Goal: Task Accomplishment & Management: Use online tool/utility

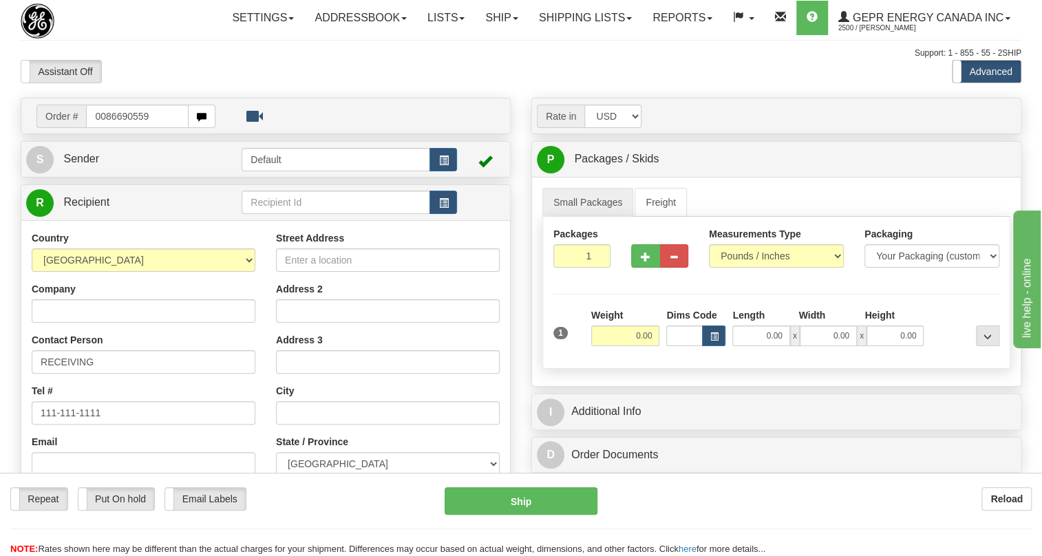
click at [107, 128] on input "0086690559" at bounding box center [137, 116] width 103 height 23
type input "86690559"
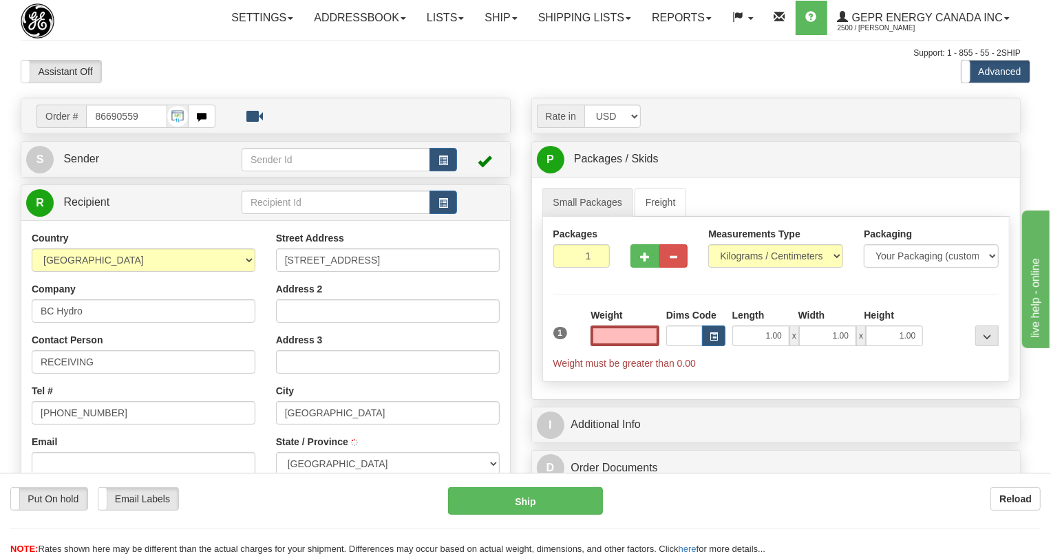
type input "[GEOGRAPHIC_DATA]"
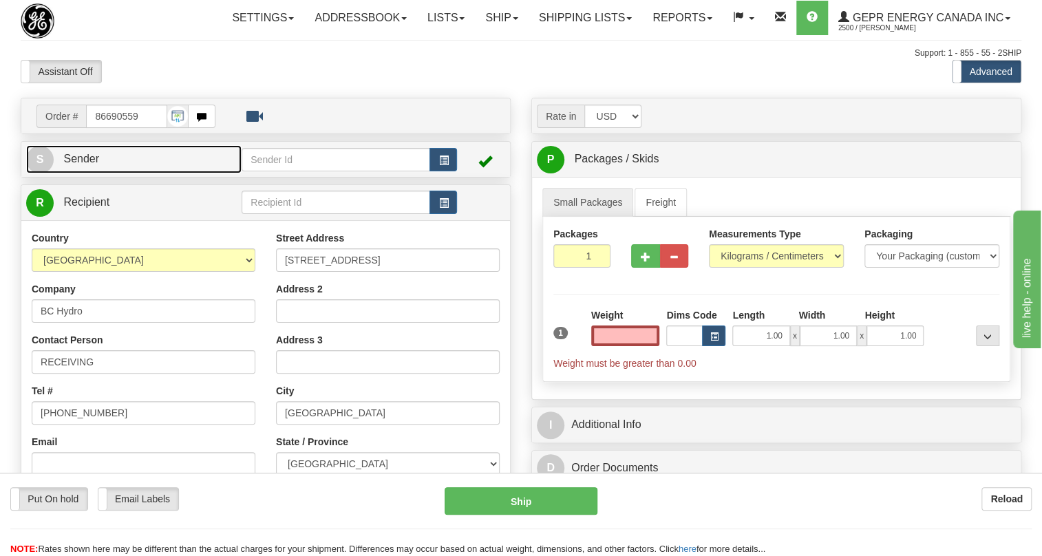
type input "0.00"
drag, startPoint x: 81, startPoint y: 190, endPoint x: 70, endPoint y: 190, distance: 10.3
click at [80, 165] on span "Sender" at bounding box center [81, 159] width 36 height 12
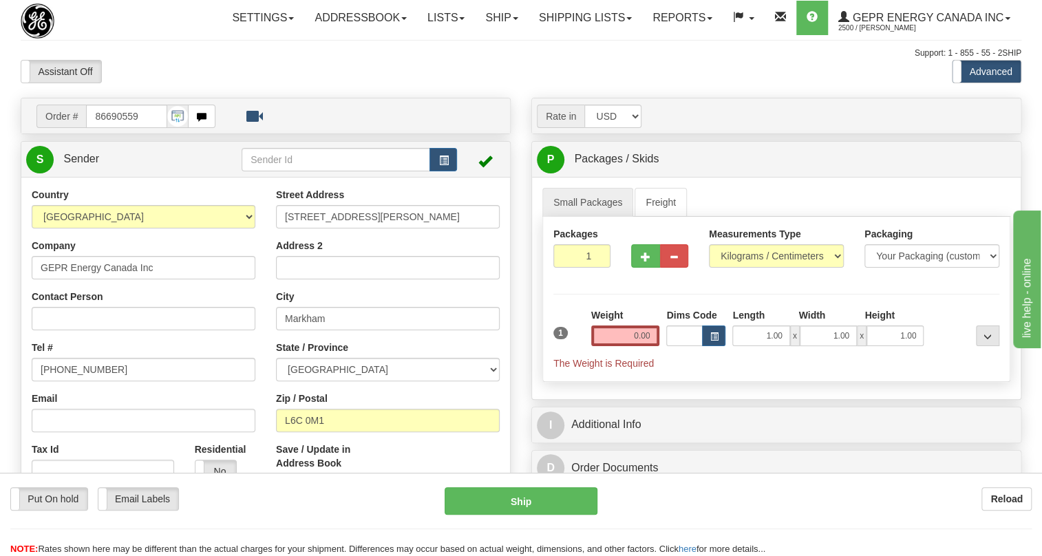
type input "MARKHAM"
click at [84, 381] on input "[PHONE_NUMBER]" at bounding box center [144, 369] width 224 height 23
paste input "[PHONE_NUMBER]"
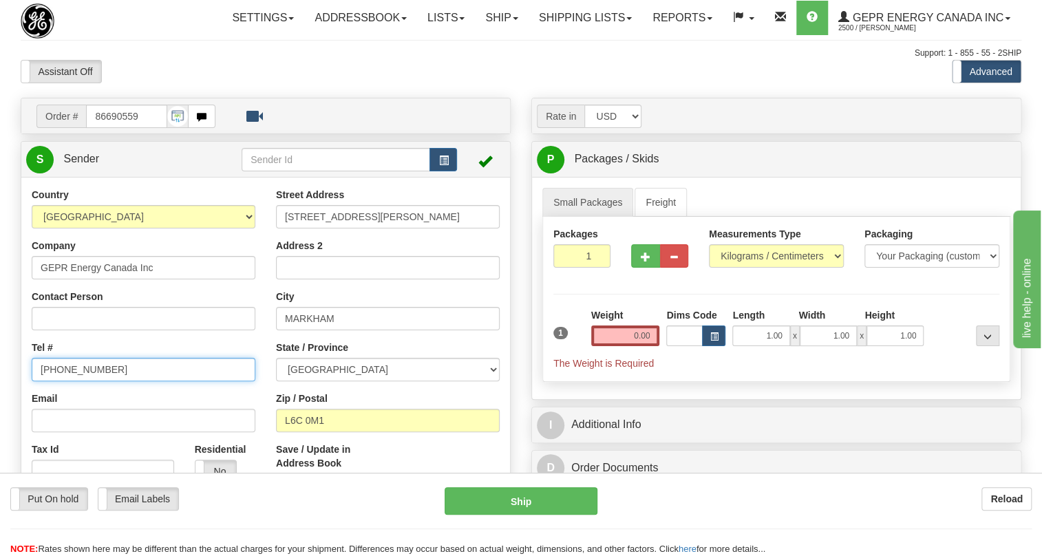
type input "[PHONE_NUMBER]"
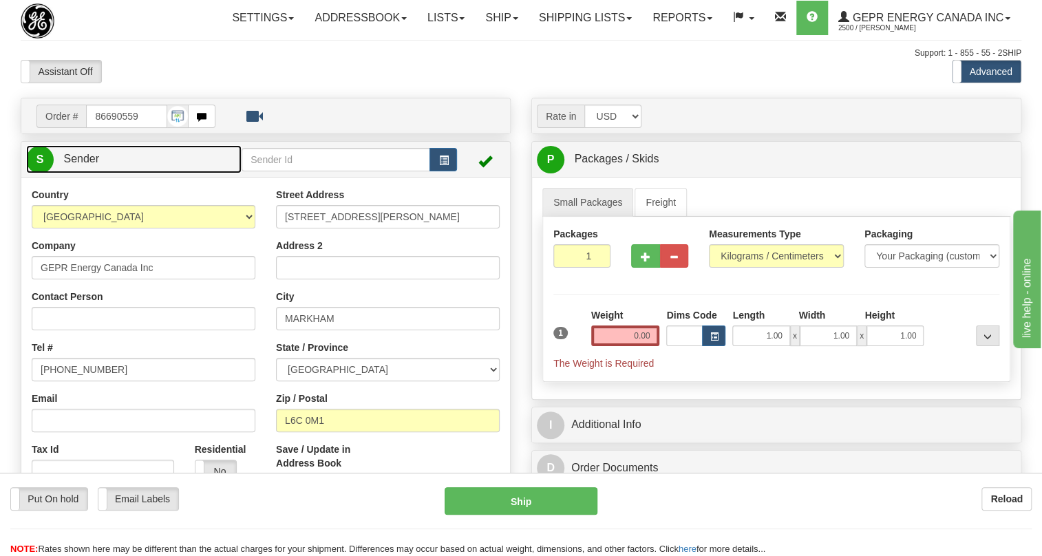
click at [83, 165] on span "Sender" at bounding box center [81, 159] width 36 height 12
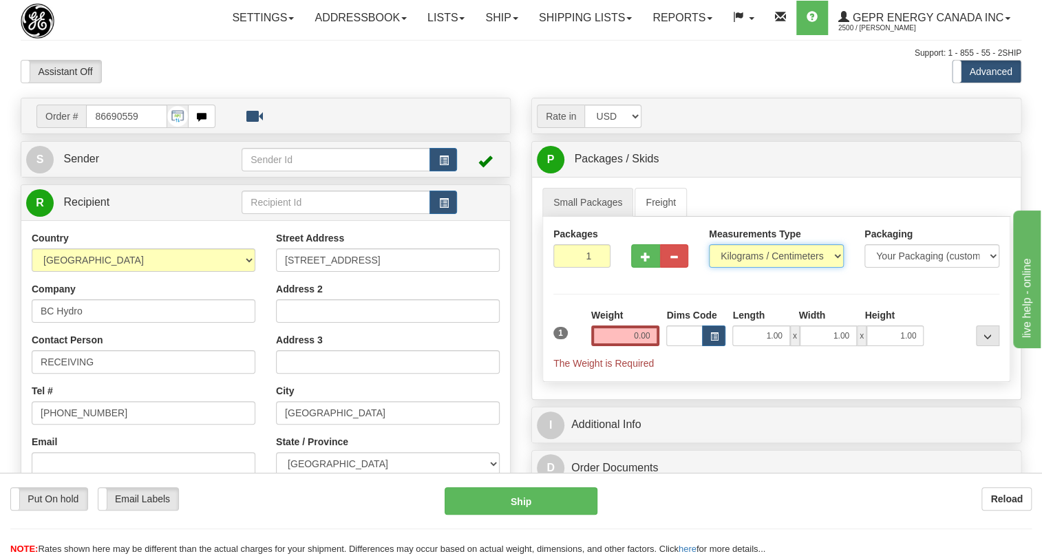
click at [737, 268] on select "Pounds / Inches Kilograms / Centimeters" at bounding box center [776, 255] width 135 height 23
select select "0"
click at [709, 268] on select "Pounds / Inches Kilograms / Centimeters" at bounding box center [776, 255] width 135 height 23
click at [637, 346] on input "0.00" at bounding box center [625, 336] width 69 height 21
type input "0.00"
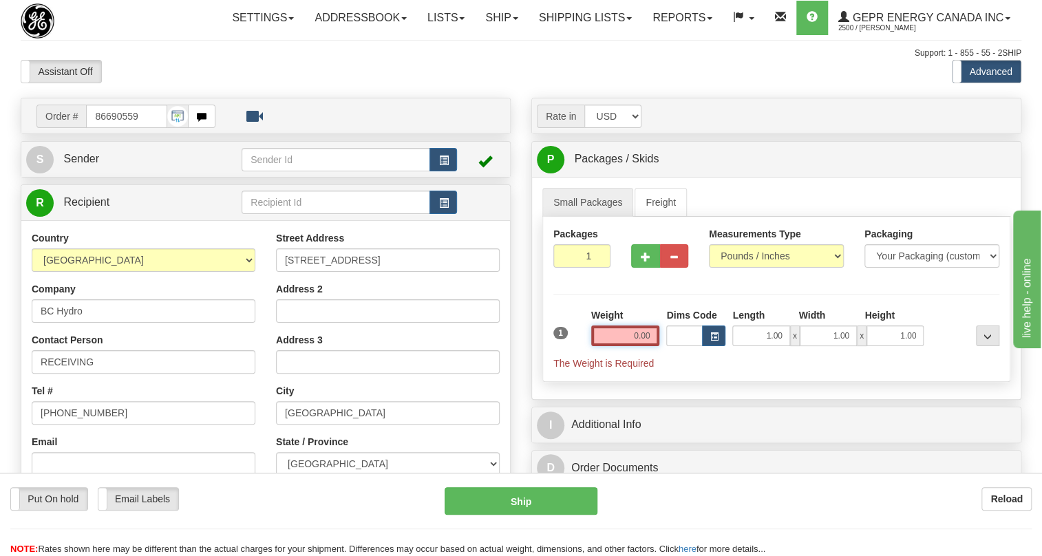
click at [635, 346] on input "0.00" at bounding box center [625, 336] width 69 height 21
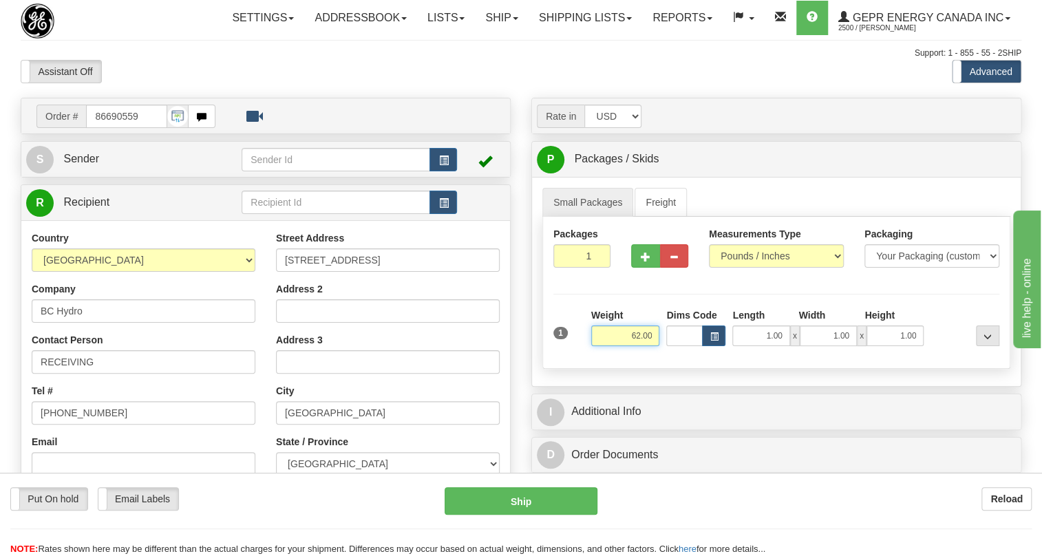
type input "62.00"
click at [578, 268] on input "1" at bounding box center [582, 255] width 57 height 23
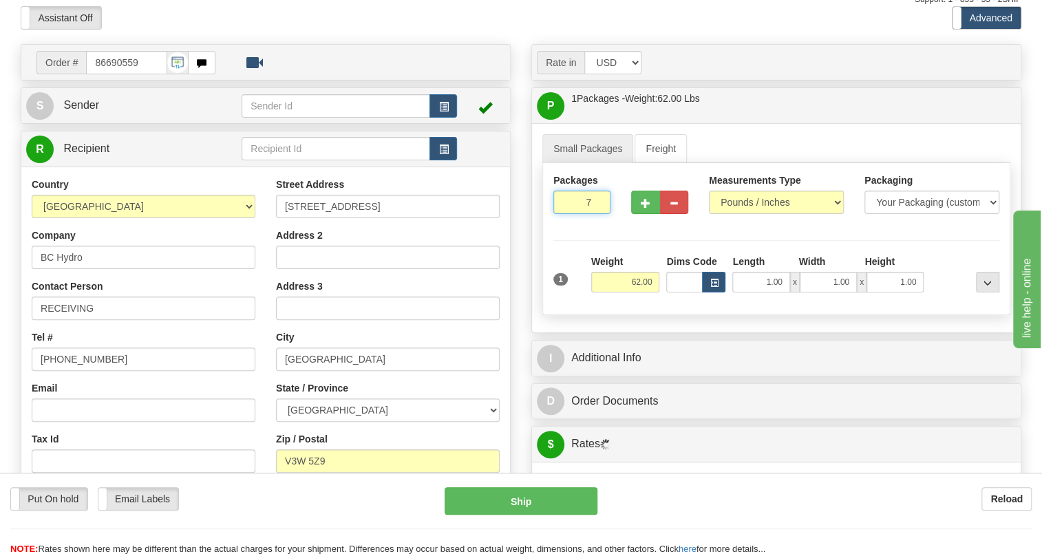
scroll to position [125, 0]
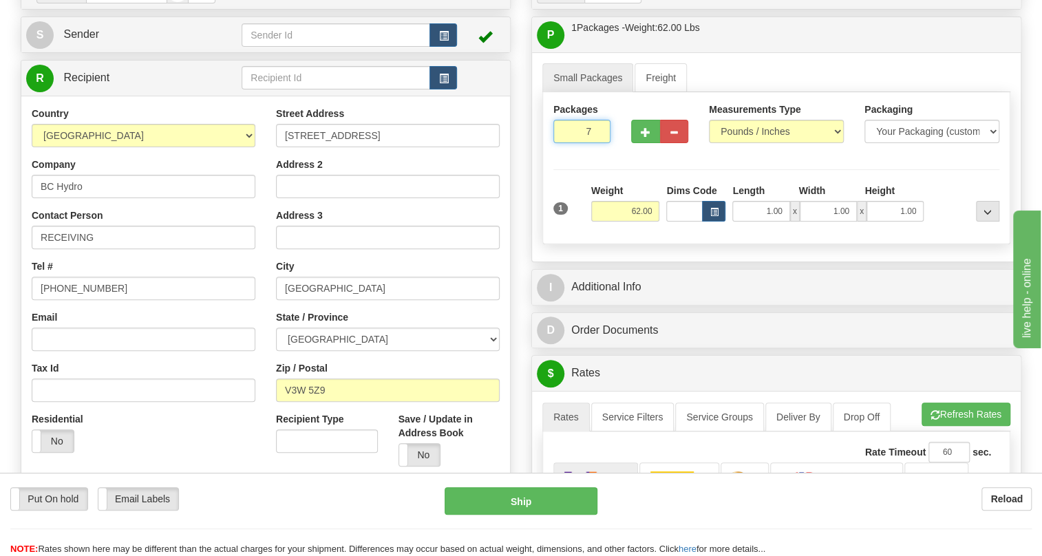
type input "7"
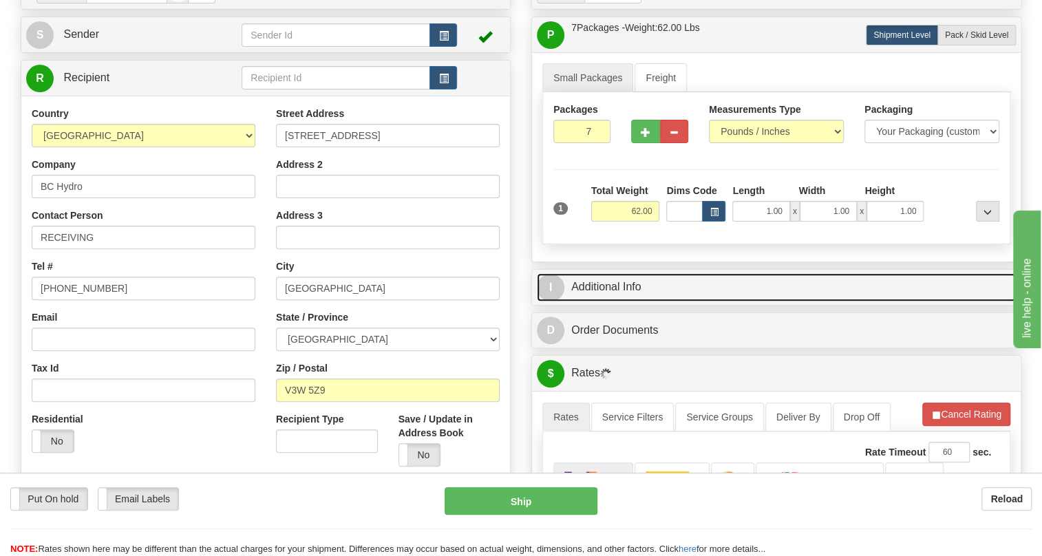
click at [621, 302] on link "I Additional Info" at bounding box center [776, 287] width 479 height 28
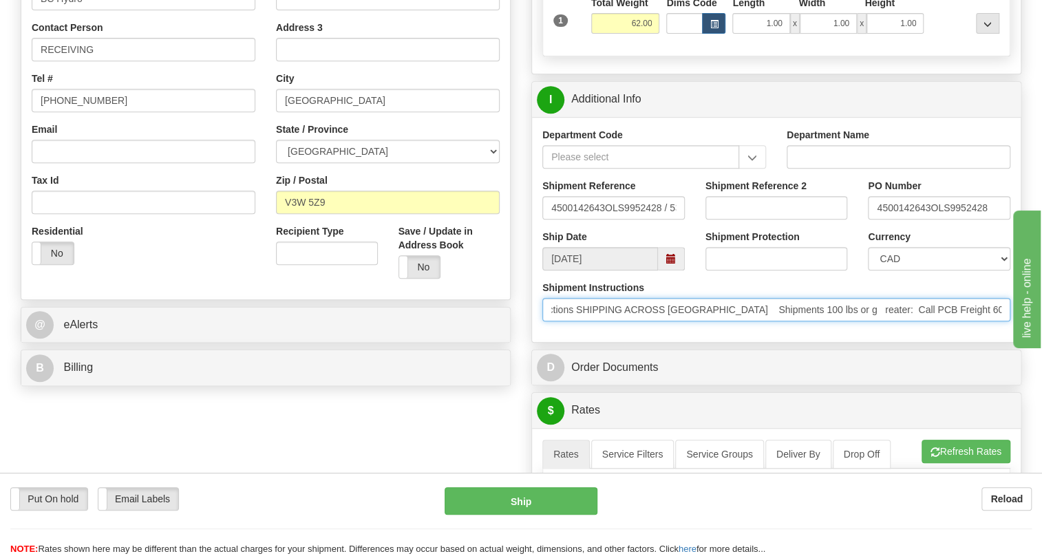
scroll to position [0, 90]
drag, startPoint x: 954, startPoint y: 341, endPoint x: 916, endPoint y: 344, distance: 37.9
click at [916, 322] on input "Shipping Instructions SHIPPING ACROSS [GEOGRAPHIC_DATA] Shipments 100 lbs or g …" at bounding box center [777, 309] width 468 height 23
click at [929, 322] on input "Shipping Instructions SHIPPING ACROSS [GEOGRAPHIC_DATA] Shipments 100 lbs or g …" at bounding box center [777, 309] width 468 height 23
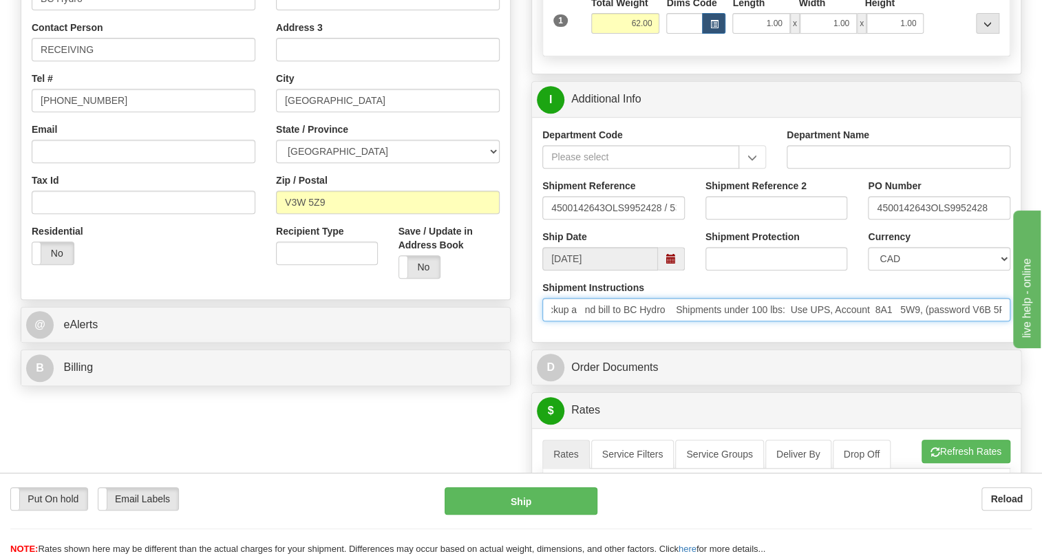
drag, startPoint x: 971, startPoint y: 340, endPoint x: 1007, endPoint y: 336, distance: 35.4
click at [1007, 322] on input "Shipping Instructions SHIPPING ACROSS [GEOGRAPHIC_DATA] Shipments 100 lbs or g …" at bounding box center [777, 309] width 468 height 23
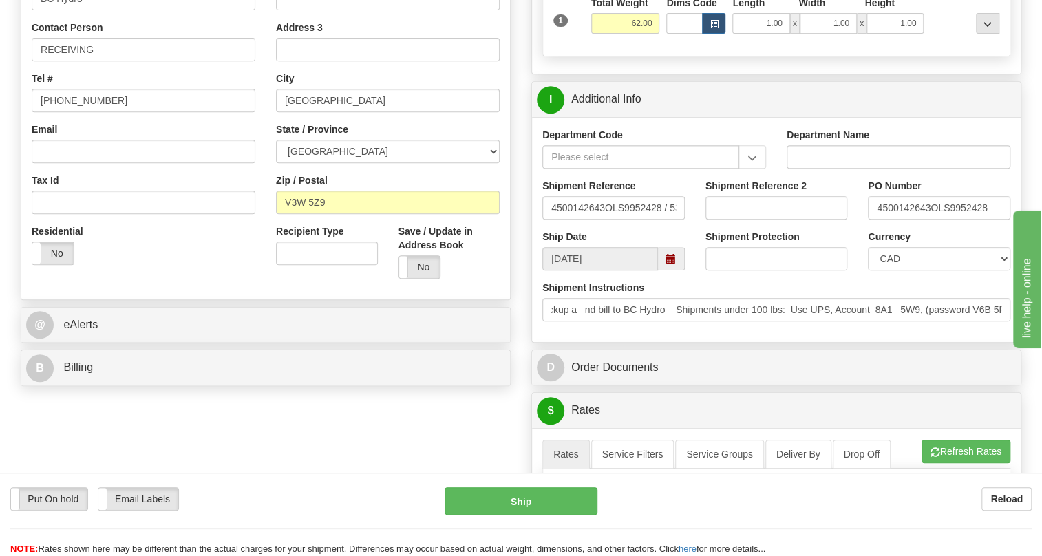
scroll to position [0, 0]
click at [651, 332] on div "Shipment Instructions Shipping Instructions SHIPPING ACROSS [GEOGRAPHIC_DATA] S…" at bounding box center [776, 306] width 489 height 51
drag, startPoint x: 929, startPoint y: 237, endPoint x: 861, endPoint y: 234, distance: 68.9
click at [861, 230] on div "PO Number 4500142643OLS9952428" at bounding box center [939, 204] width 163 height 51
click at [106, 61] on input "RECEIVING" at bounding box center [144, 49] width 224 height 23
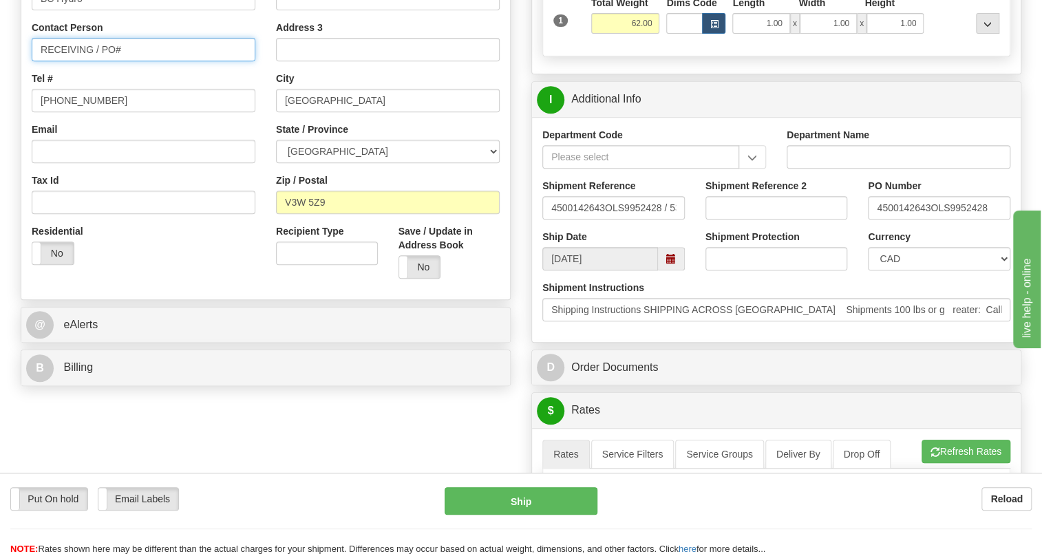
paste input "4500142643"
type input "RECEIVING / PO# 4500142643"
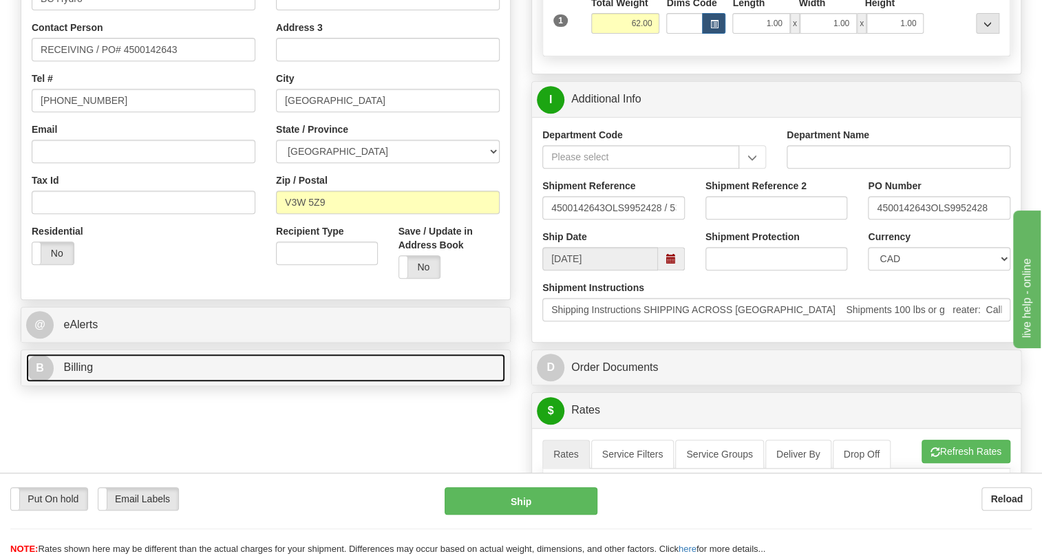
click at [77, 373] on span "Billing" at bounding box center [78, 367] width 30 height 12
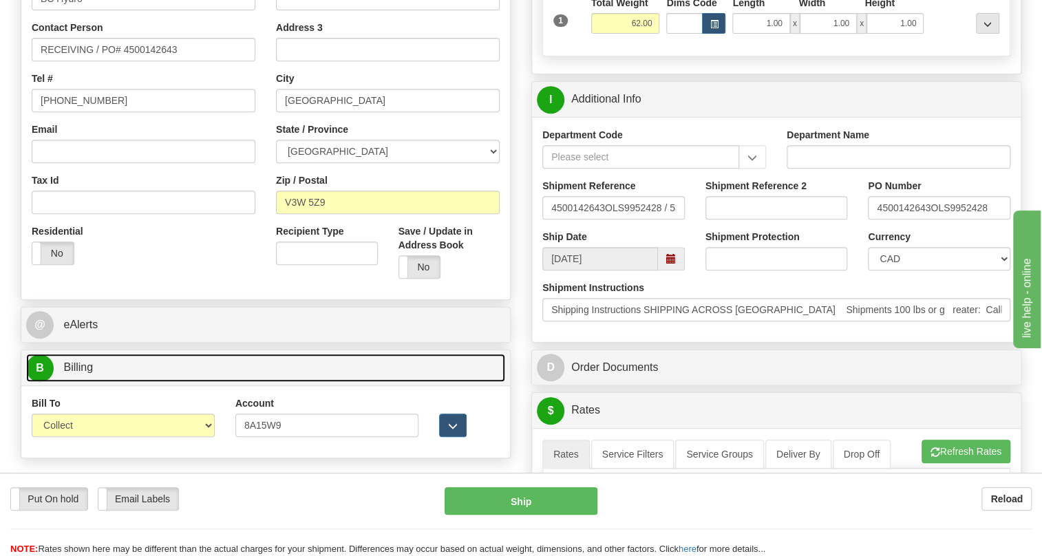
click at [79, 373] on span "Billing" at bounding box center [78, 367] width 30 height 12
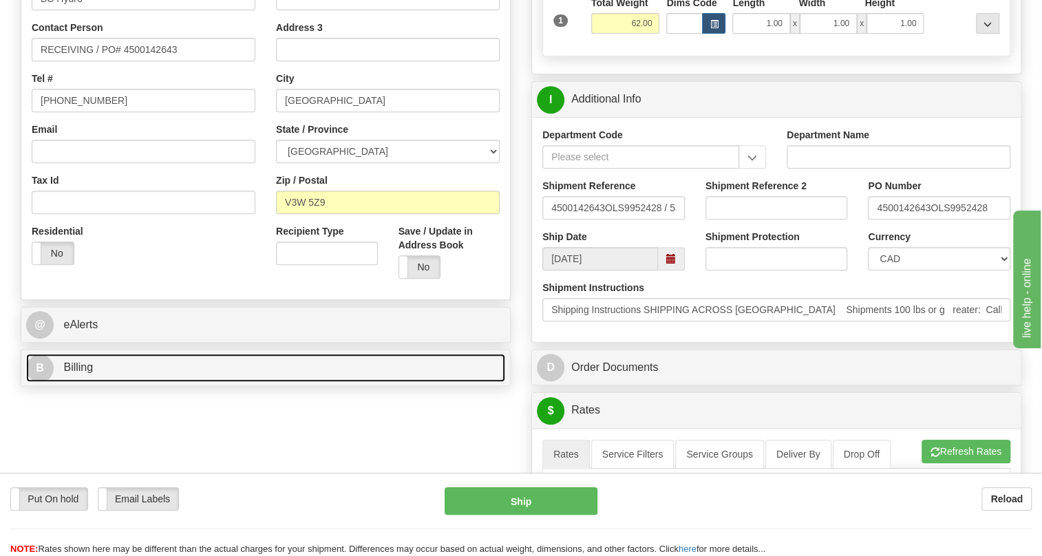
click at [79, 373] on span "Billing" at bounding box center [78, 367] width 30 height 12
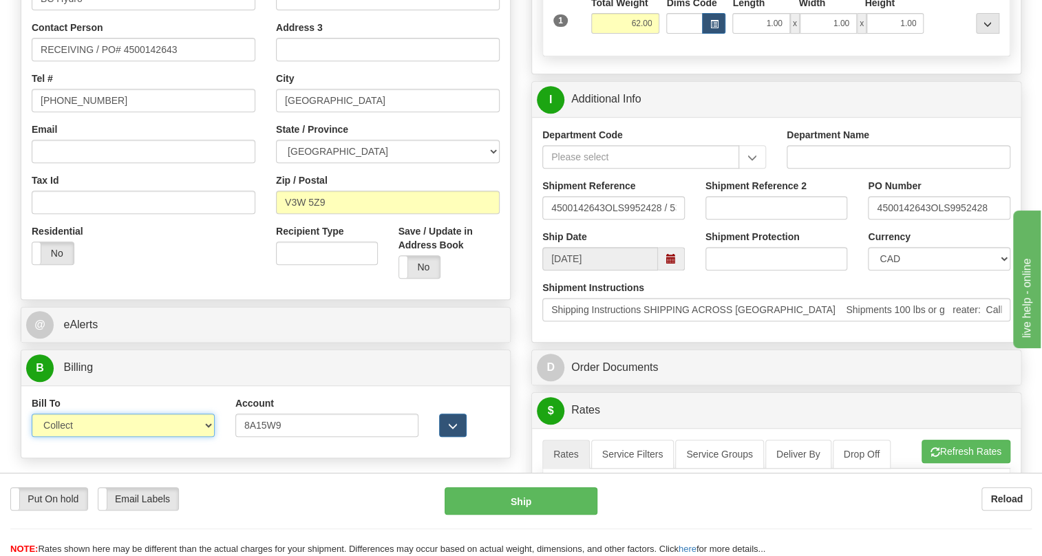
click at [87, 437] on select "Sender Recipient Third Party Collect" at bounding box center [123, 425] width 183 height 23
select select "1"
click at [32, 437] on select "Sender Recipient Third Party Collect" at bounding box center [123, 425] width 183 height 23
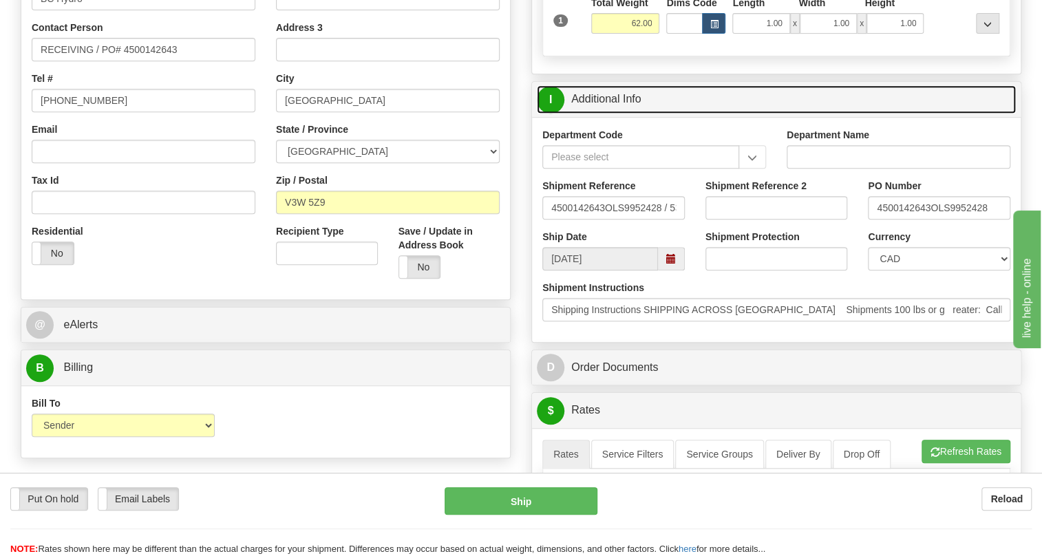
drag, startPoint x: 610, startPoint y: 129, endPoint x: 664, endPoint y: 135, distance: 54.0
click at [610, 114] on link "I Additional Info" at bounding box center [776, 99] width 479 height 28
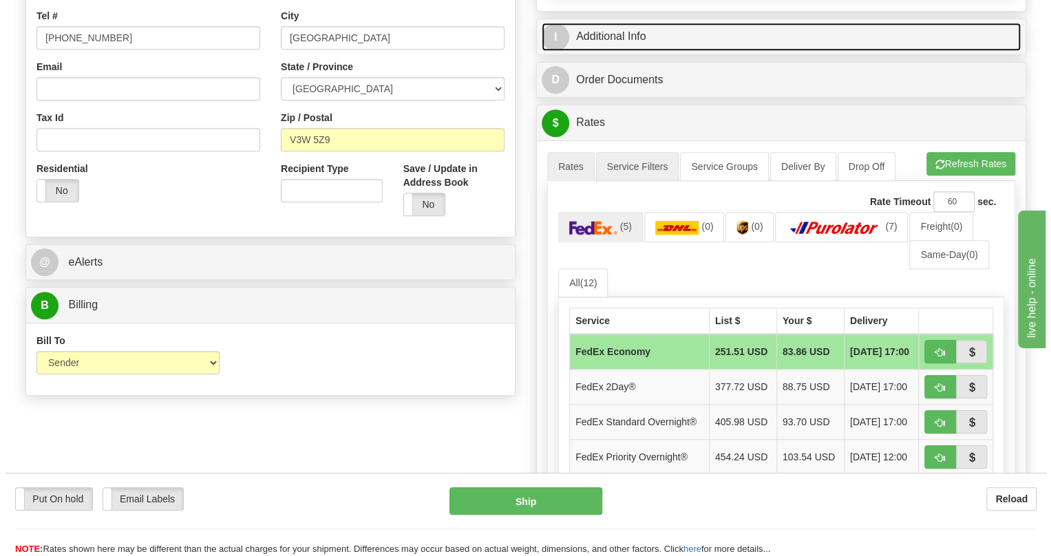
scroll to position [438, 0]
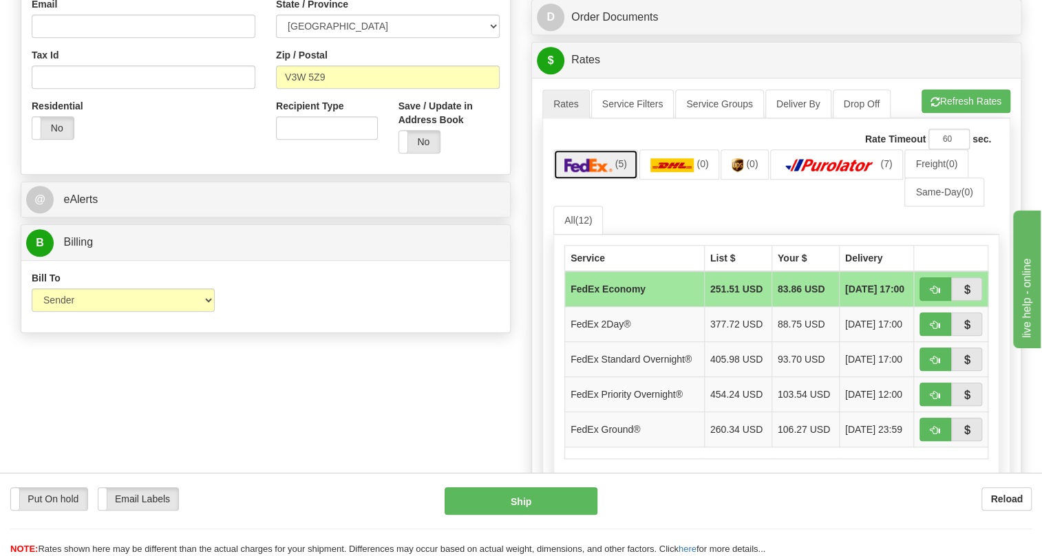
click at [595, 172] on img at bounding box center [589, 165] width 48 height 14
click at [934, 295] on span "button" at bounding box center [936, 290] width 10 height 9
type input "20"
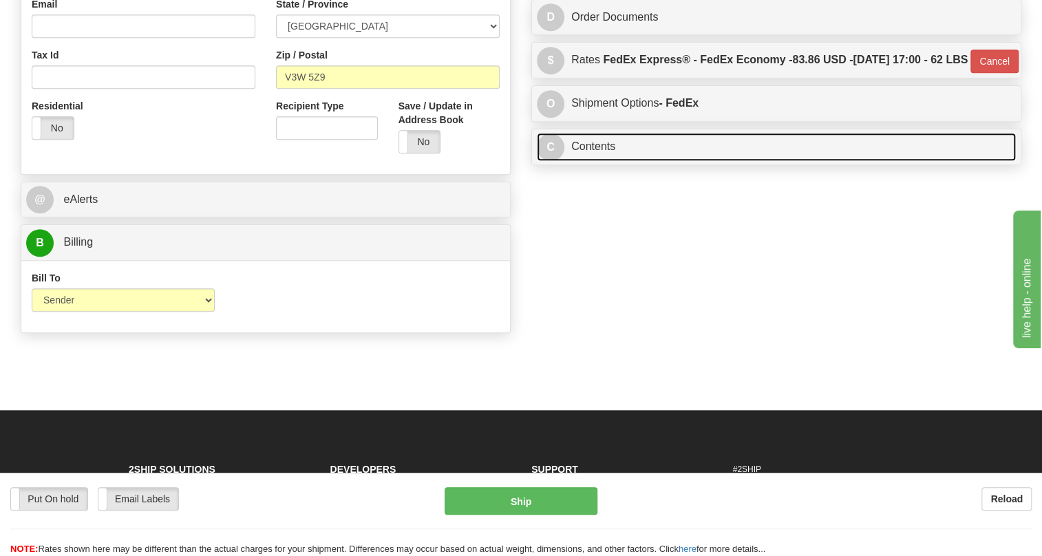
click at [600, 161] on link "C Contents" at bounding box center [776, 147] width 479 height 28
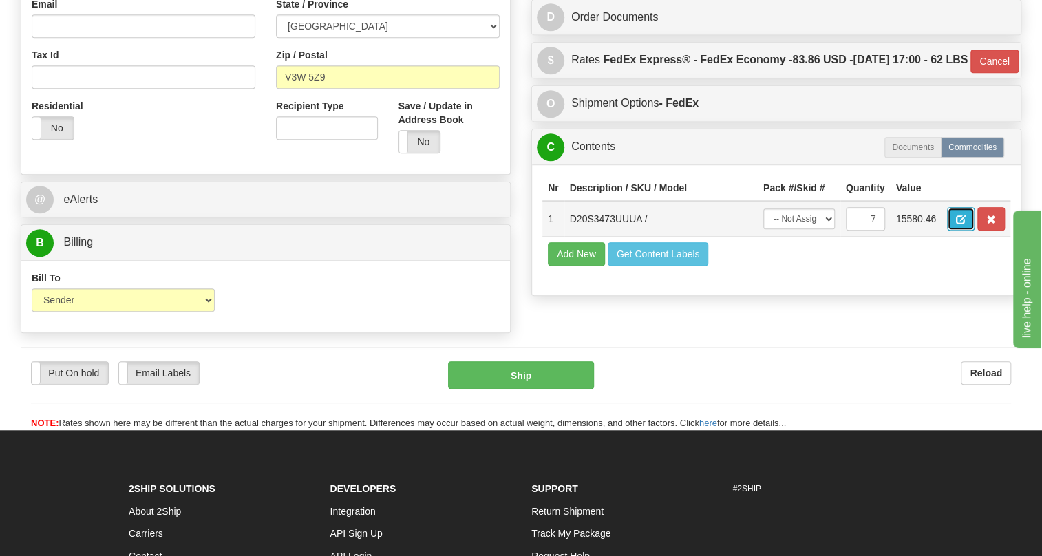
click at [960, 224] on span "button" at bounding box center [961, 219] width 10 height 9
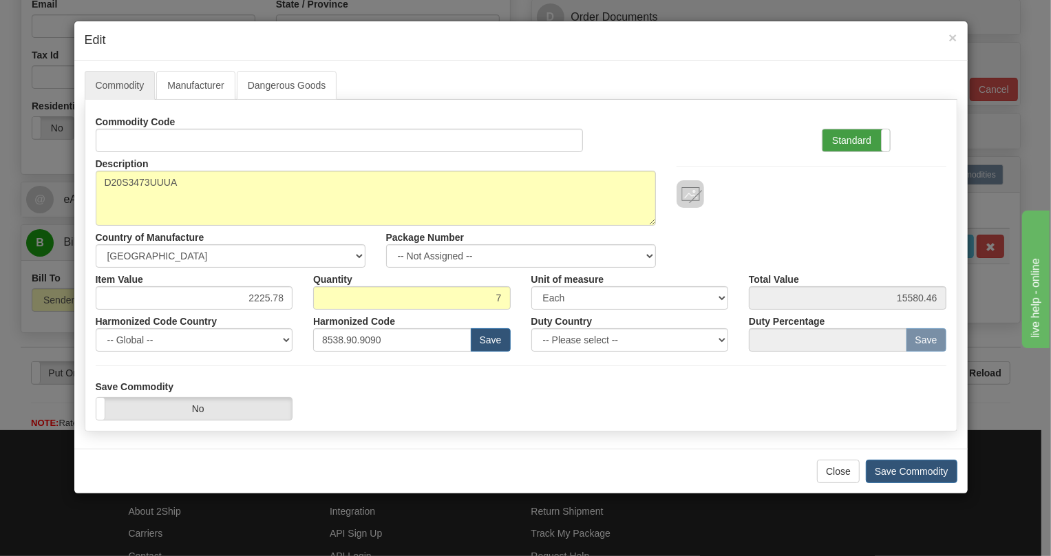
click at [858, 141] on label "Standard" at bounding box center [856, 140] width 67 height 22
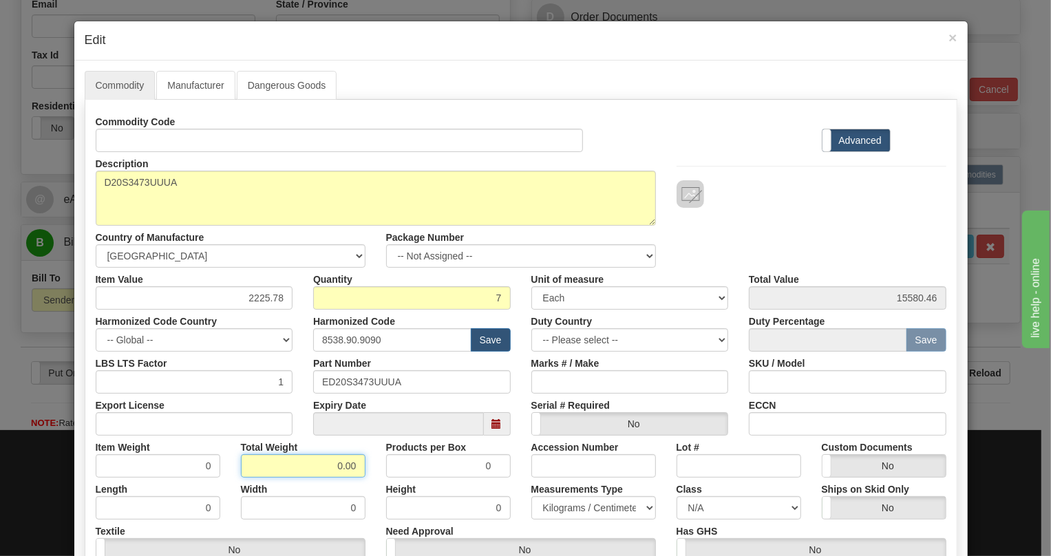
click at [330, 466] on input "0.00" at bounding box center [303, 465] width 125 height 23
type input "1.00"
type input "0.1429"
click at [584, 506] on select "Pounds / Inches Kilograms / Centimeters" at bounding box center [593, 507] width 125 height 23
select select "0"
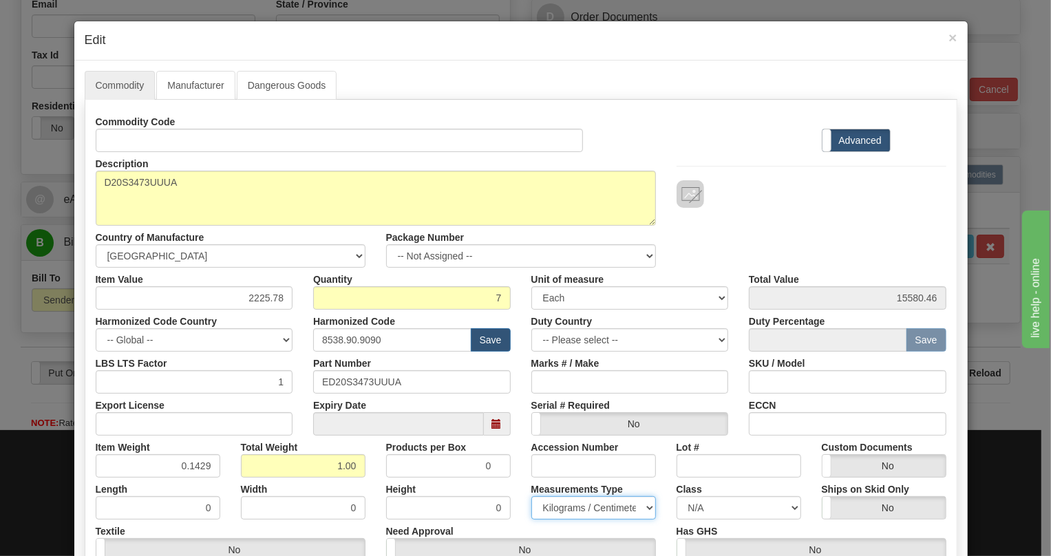
click at [531, 496] on select "Pounds / Inches Kilograms / Centimeters" at bounding box center [593, 507] width 125 height 23
click at [515, 472] on div "Products per Box 0" at bounding box center [448, 457] width 145 height 42
drag, startPoint x: 209, startPoint y: 462, endPoint x: 197, endPoint y: 467, distance: 13.6
click at [197, 467] on input "0.1429" at bounding box center [158, 465] width 125 height 23
type input "0.1430"
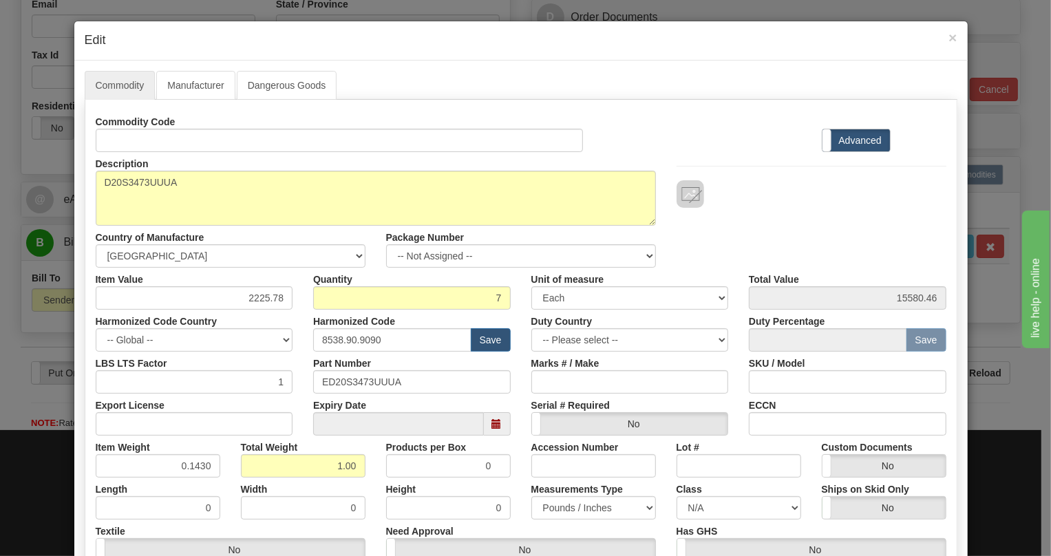
click at [376, 492] on div "Height 0" at bounding box center [448, 499] width 145 height 42
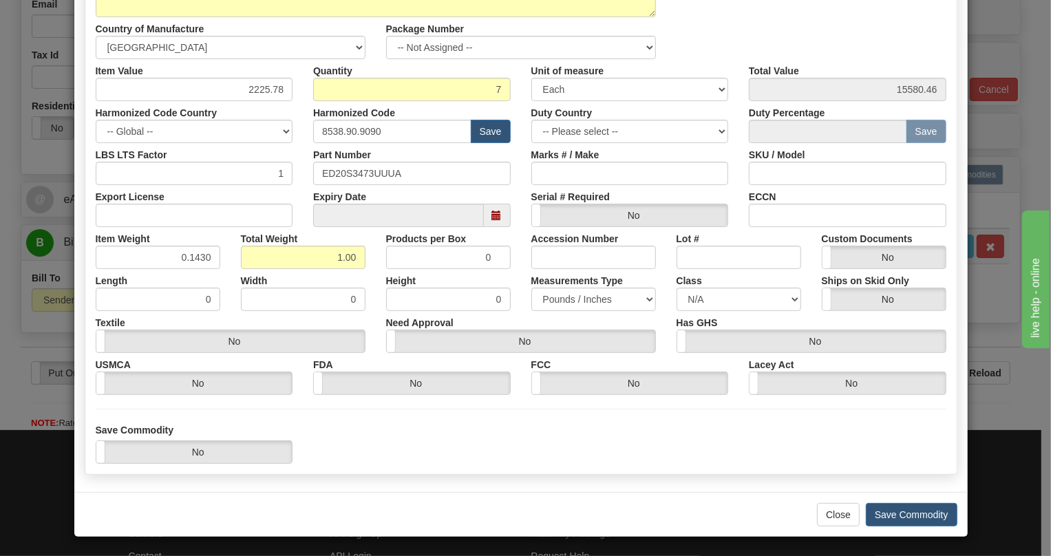
scroll to position [209, 0]
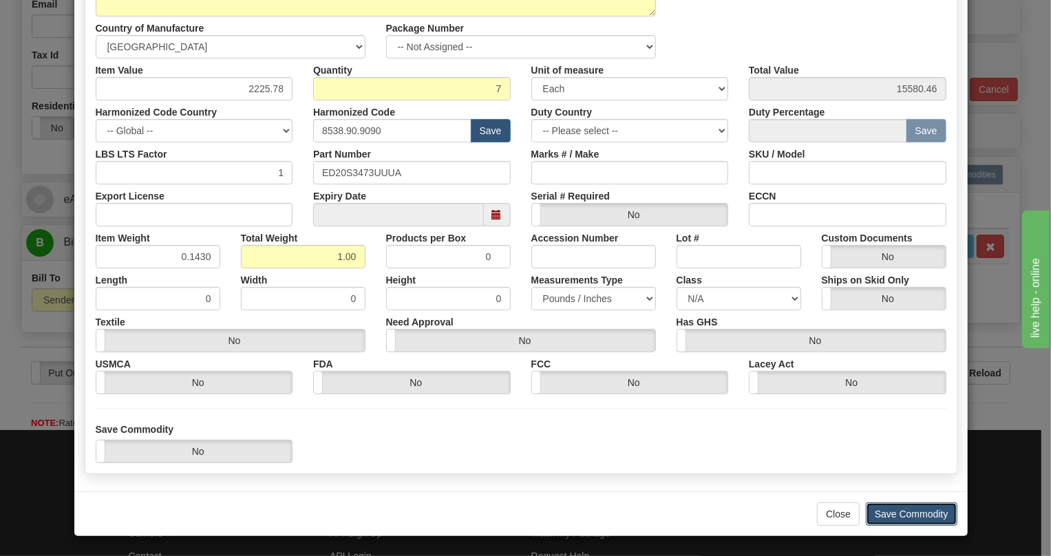
click at [913, 512] on button "Save Commodity" at bounding box center [912, 514] width 92 height 23
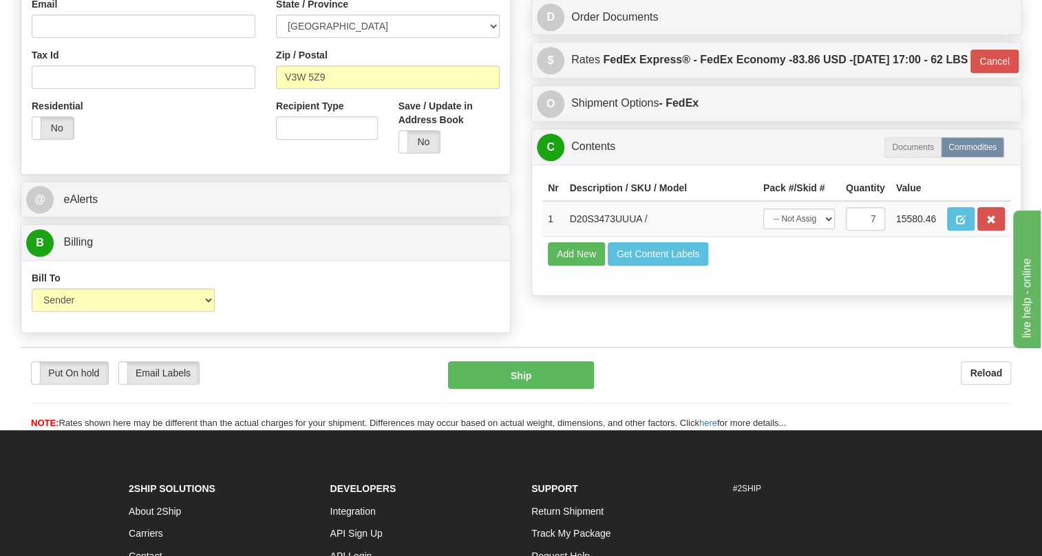
drag, startPoint x: 187, startPoint y: 162, endPoint x: 261, endPoint y: 165, distance: 73.7
click at [187, 150] on div "Residential Yes No" at bounding box center [143, 124] width 244 height 51
click at [960, 224] on span "button" at bounding box center [961, 219] width 10 height 9
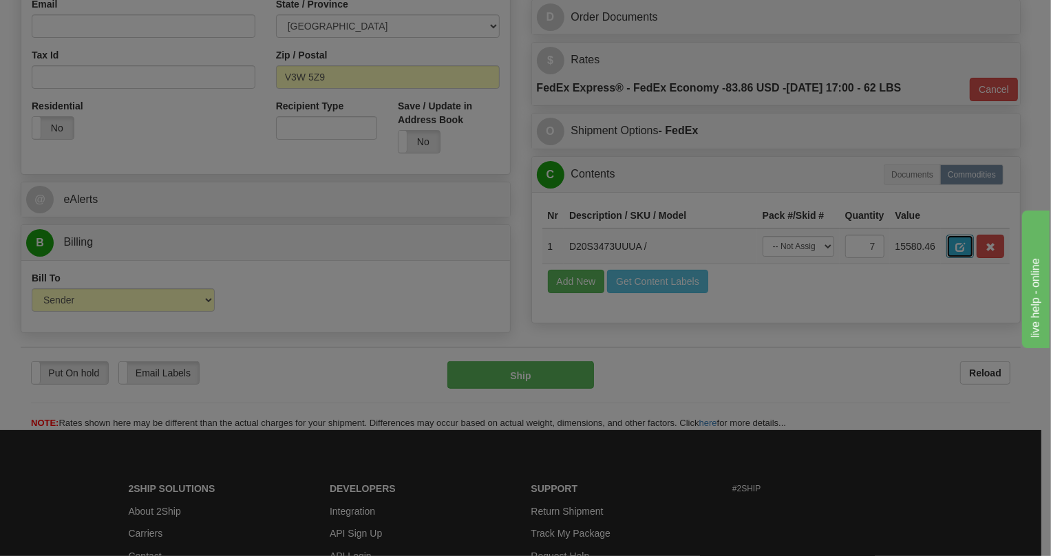
scroll to position [0, 0]
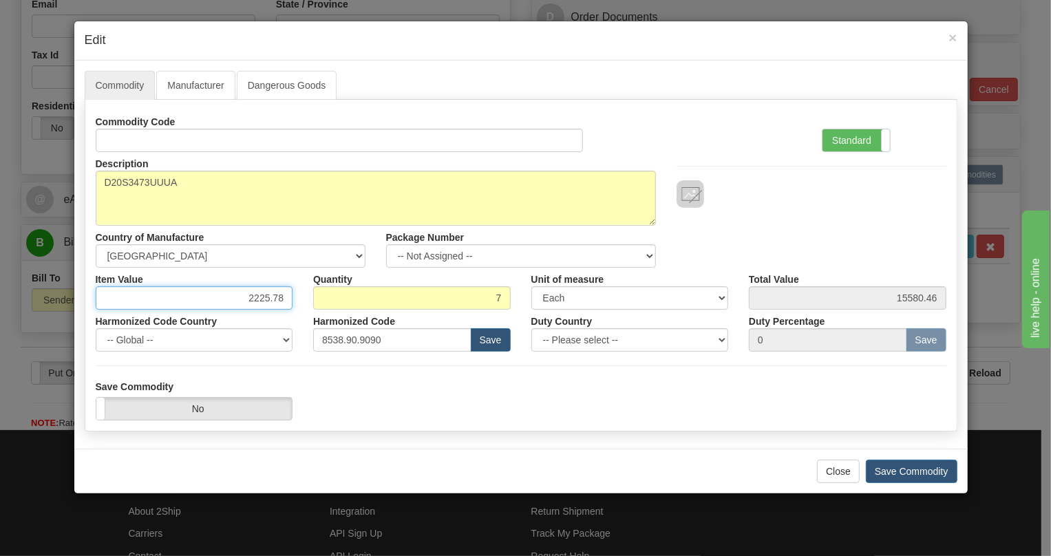
click at [266, 300] on input "2225.78" at bounding box center [195, 297] width 198 height 23
click at [266, 299] on input "2225.78" at bounding box center [195, 297] width 198 height 23
paste input "1.479,04"
click at [253, 297] on input "1.479,04" at bounding box center [195, 297] width 198 height 23
click at [273, 295] on input "1479,04" at bounding box center [195, 297] width 198 height 23
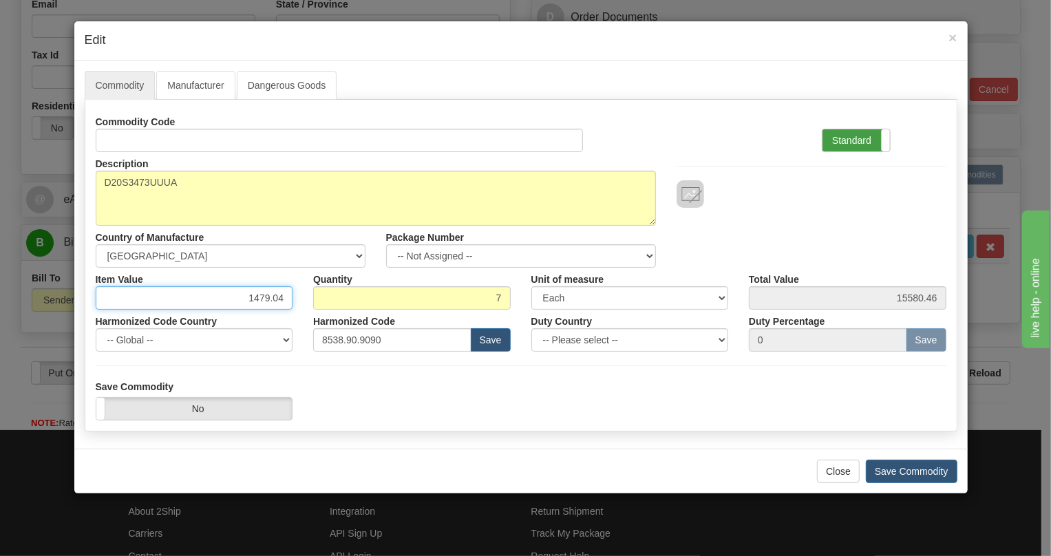
type input "1479.04"
type input "10353.28"
click at [848, 132] on label "Standard" at bounding box center [856, 140] width 67 height 22
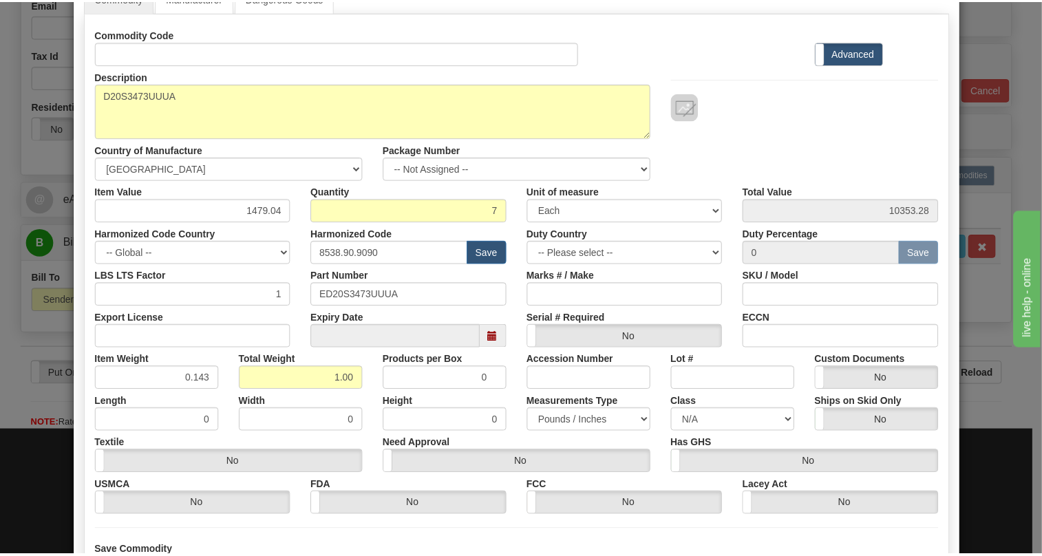
scroll to position [187, 0]
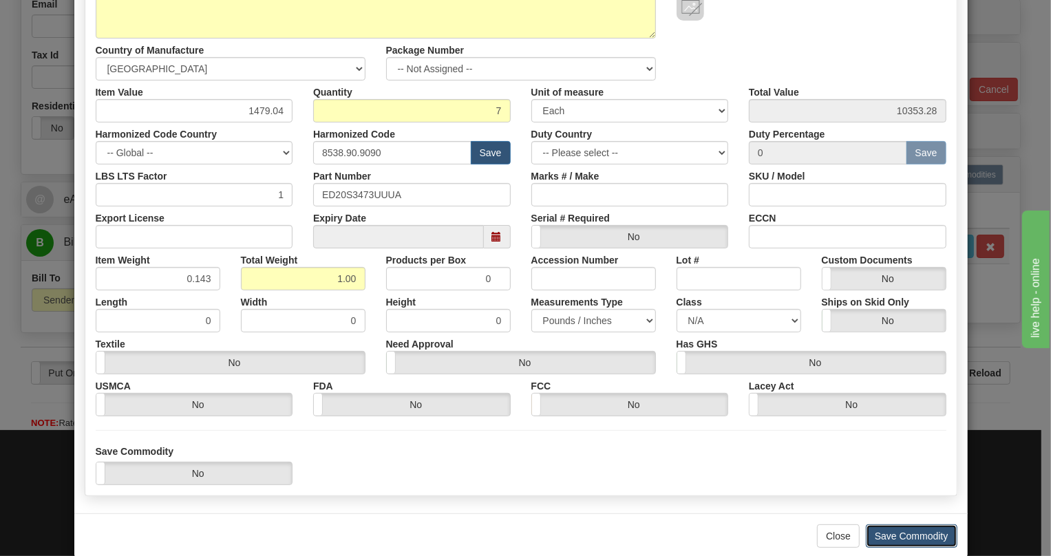
click at [905, 536] on button "Save Commodity" at bounding box center [912, 536] width 92 height 23
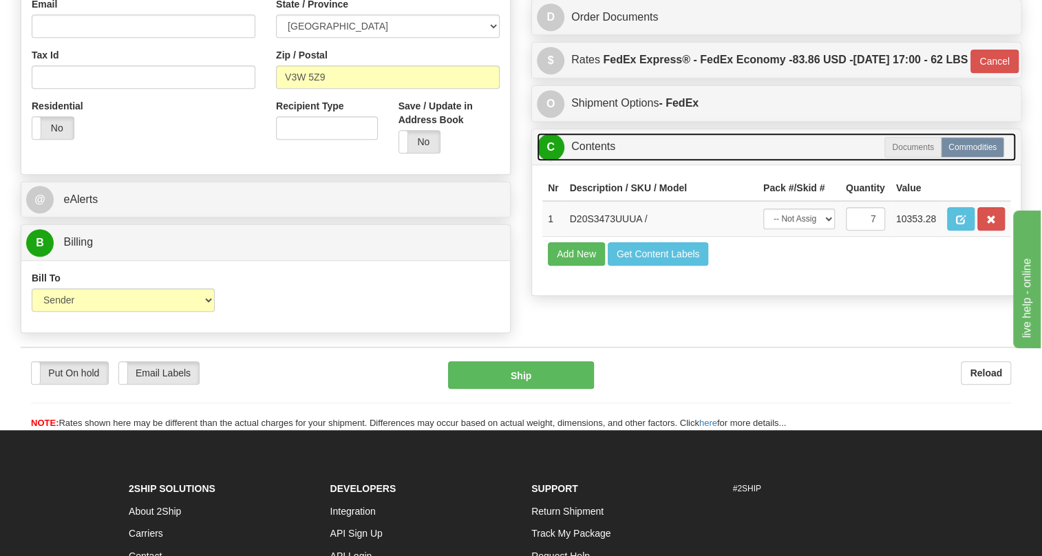
click at [592, 161] on link "C Contents" at bounding box center [776, 147] width 479 height 28
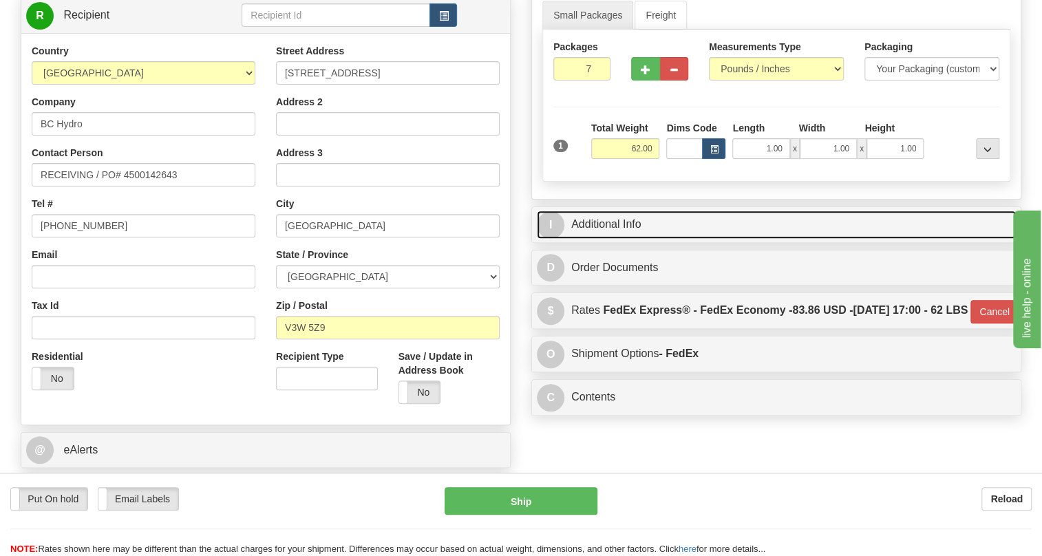
click at [618, 239] on link "I Additional Info" at bounding box center [776, 225] width 479 height 28
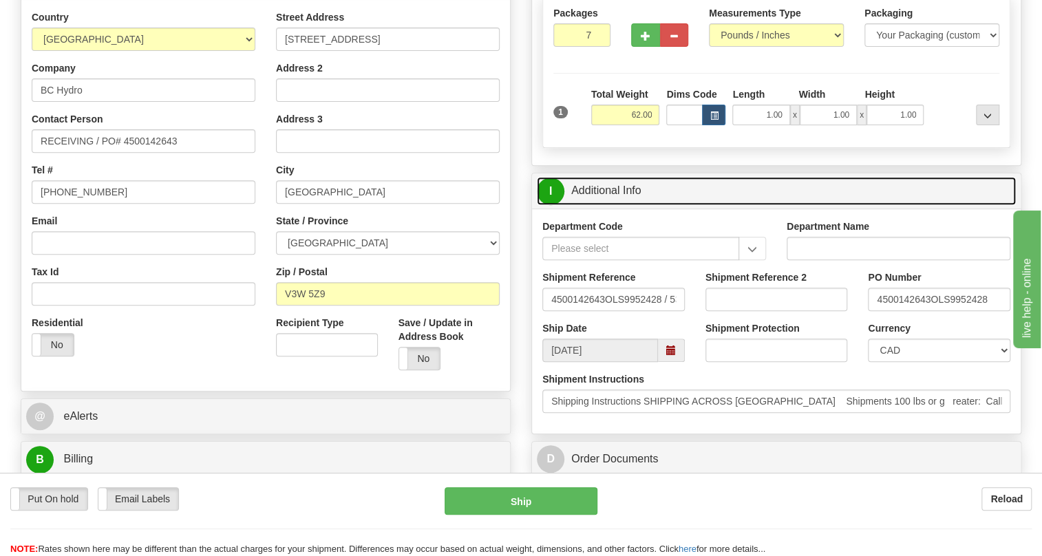
scroll to position [250, 0]
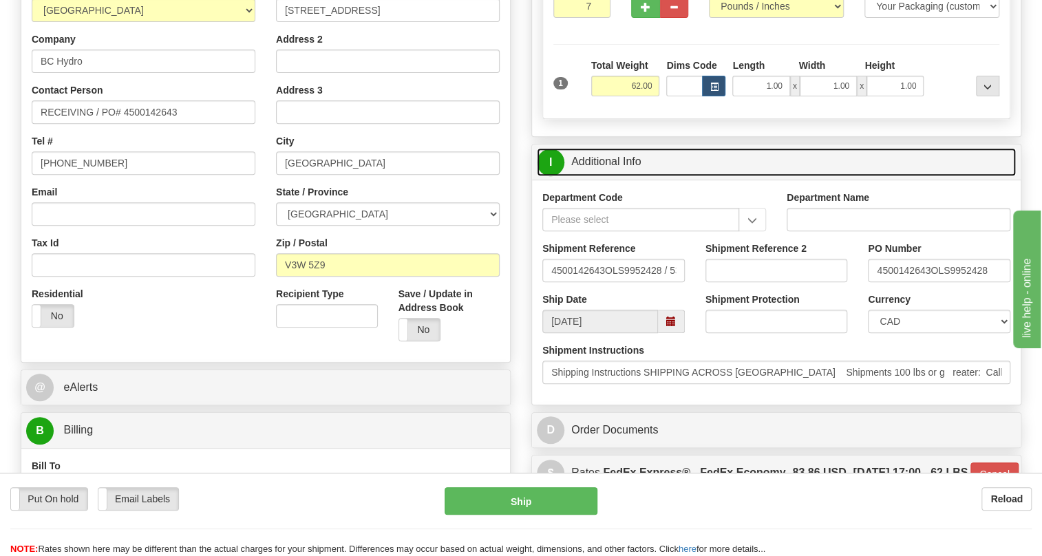
click at [604, 176] on link "I Additional Info" at bounding box center [776, 162] width 479 height 28
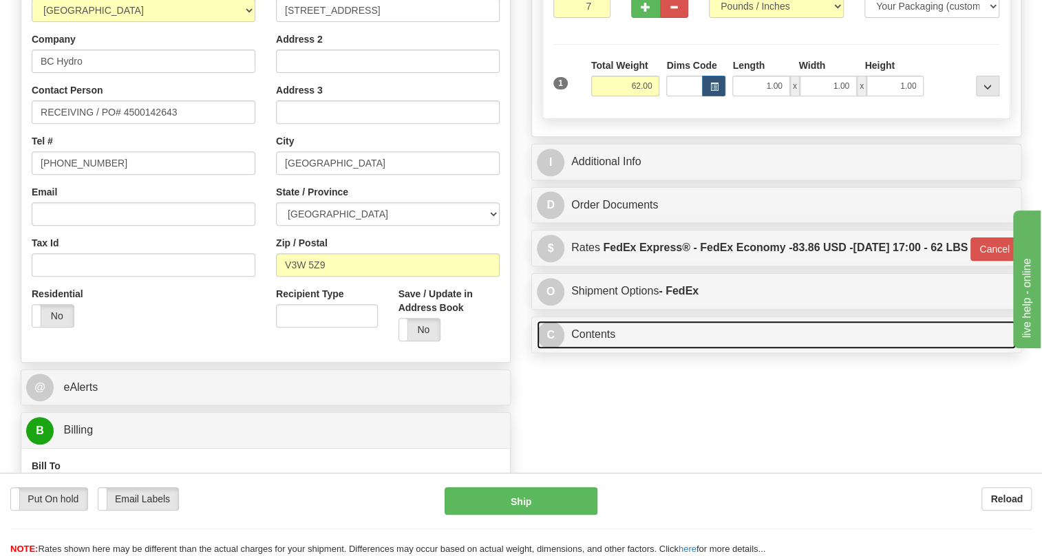
click at [592, 349] on link "C Contents" at bounding box center [776, 335] width 479 height 28
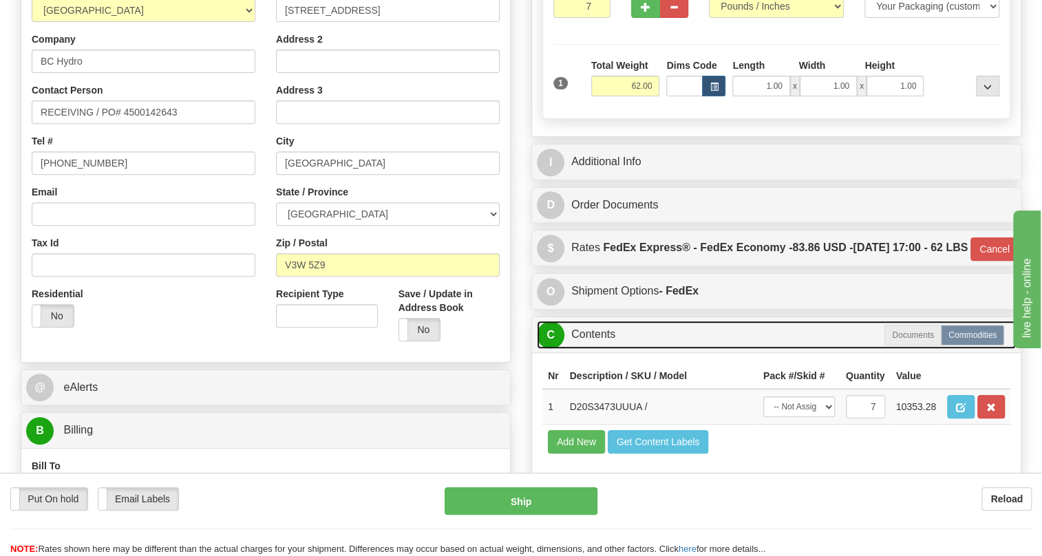
click at [592, 349] on link "C Contents" at bounding box center [776, 335] width 479 height 28
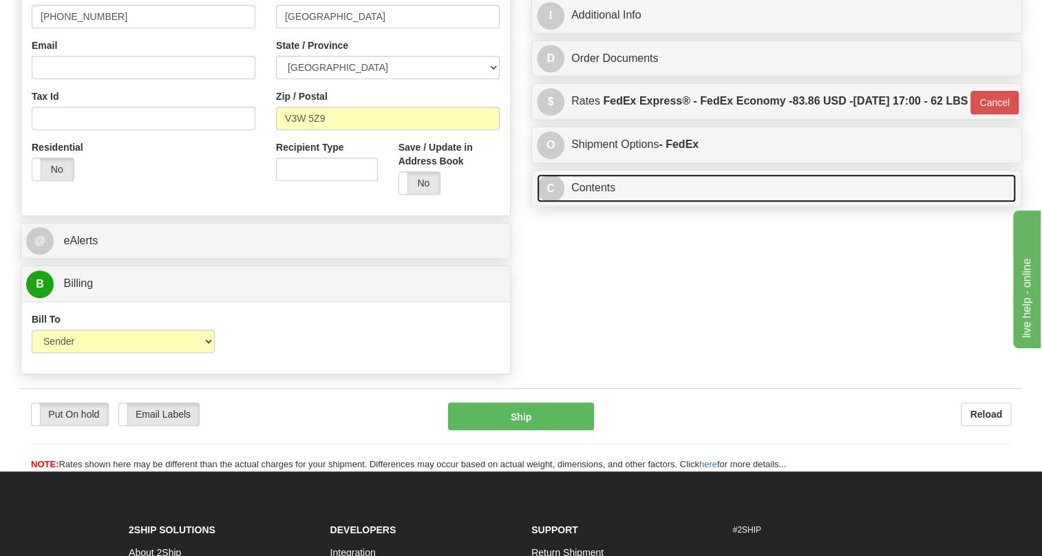
scroll to position [438, 0]
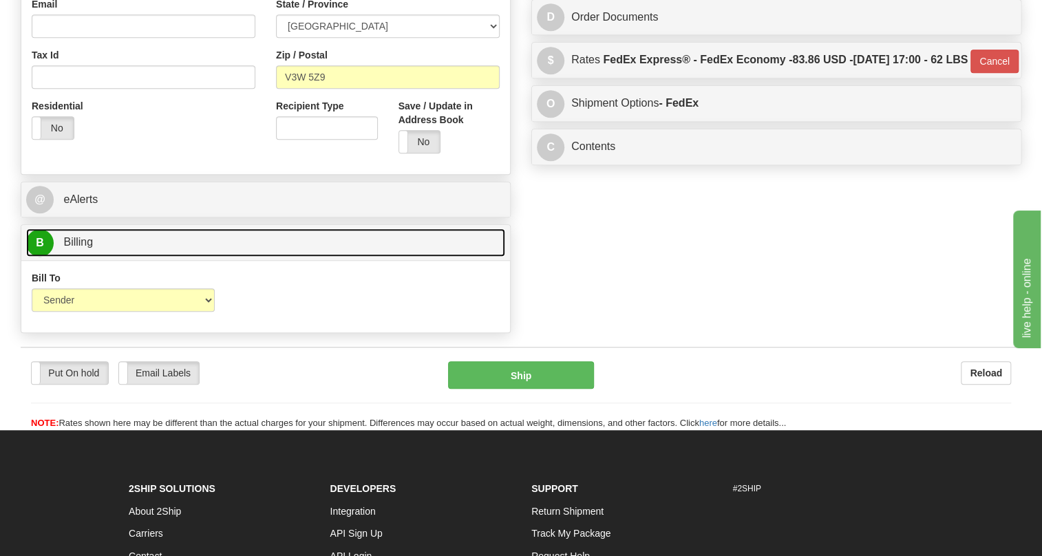
click at [76, 248] on span "Billing" at bounding box center [78, 242] width 30 height 12
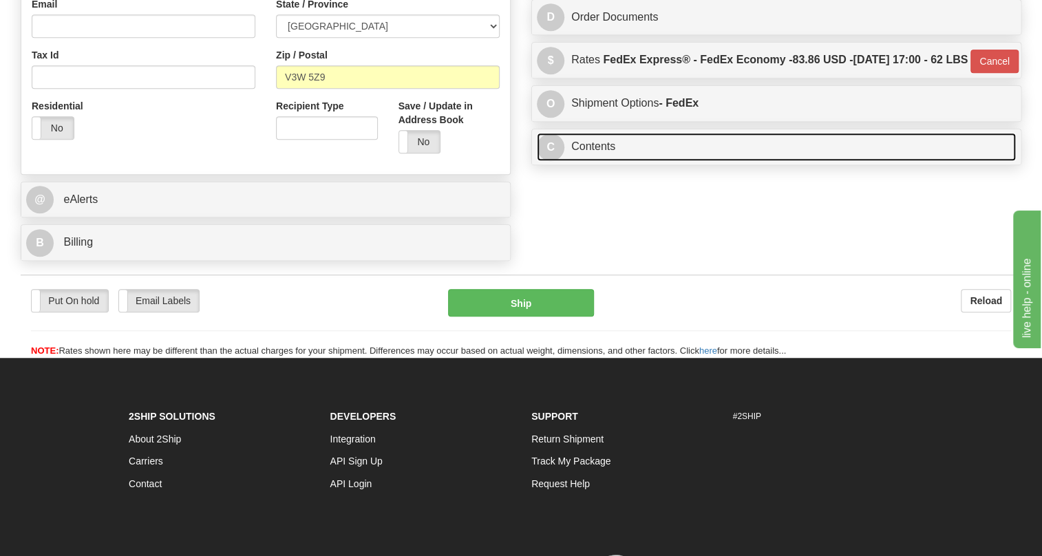
click at [609, 161] on link "C Contents" at bounding box center [776, 147] width 479 height 28
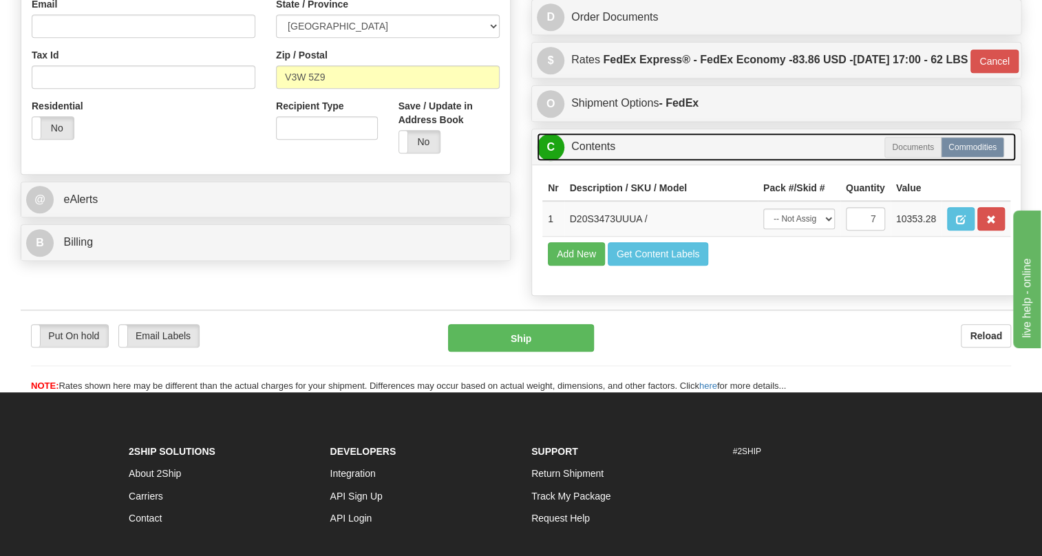
click at [598, 161] on link "C Contents" at bounding box center [776, 147] width 479 height 28
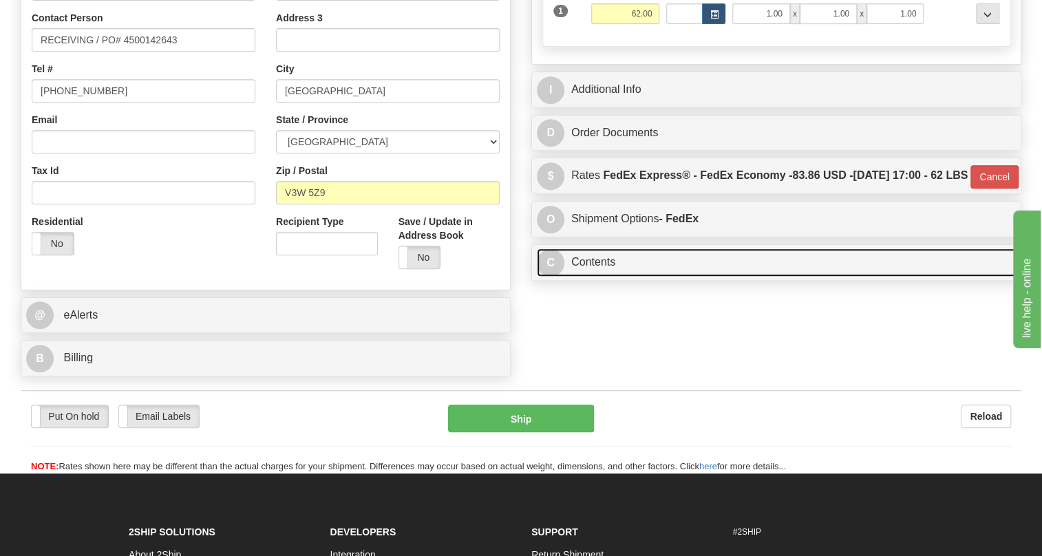
scroll to position [313, 0]
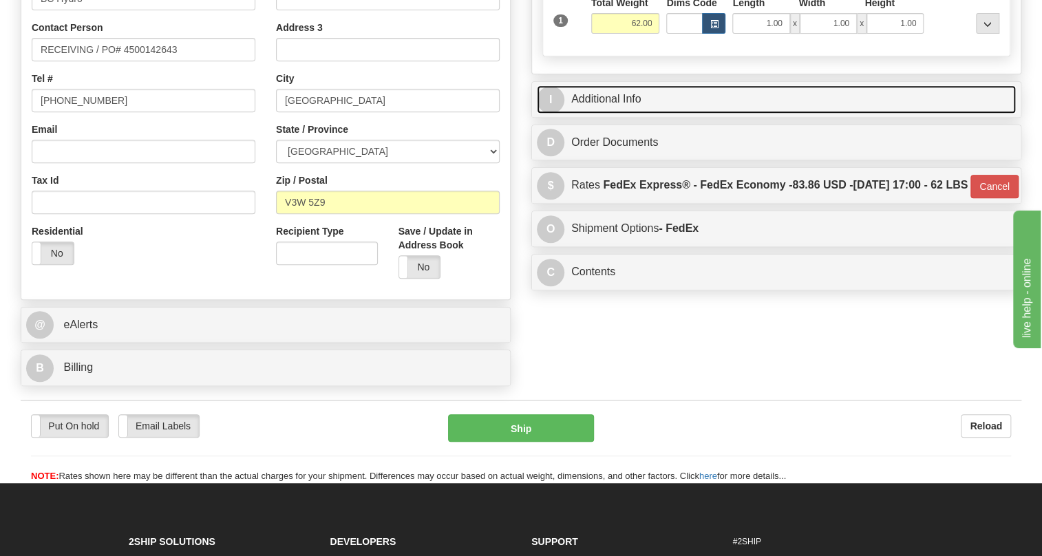
click at [618, 114] on link "I Additional Info" at bounding box center [776, 99] width 479 height 28
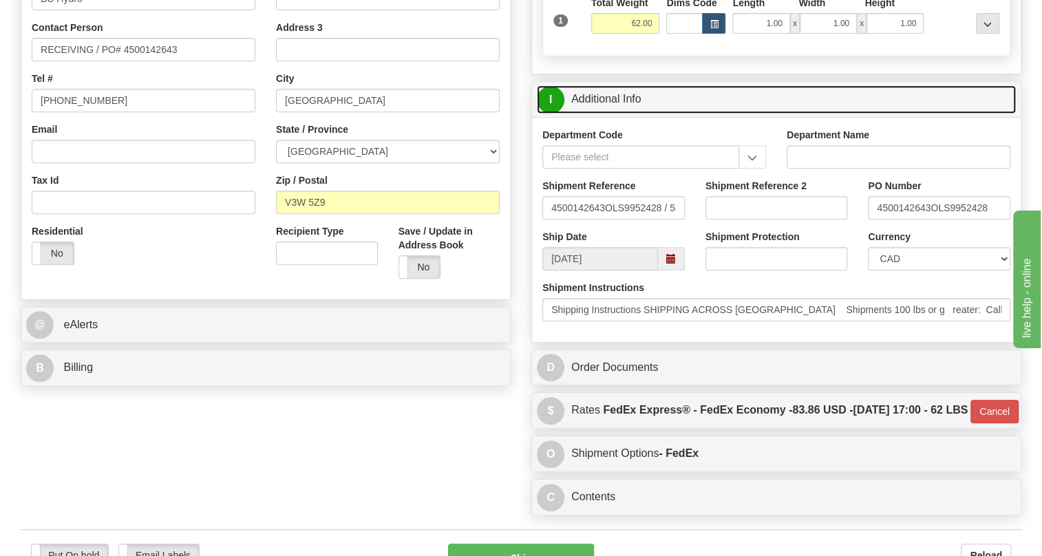
click at [608, 114] on link "I Additional Info" at bounding box center [776, 99] width 479 height 28
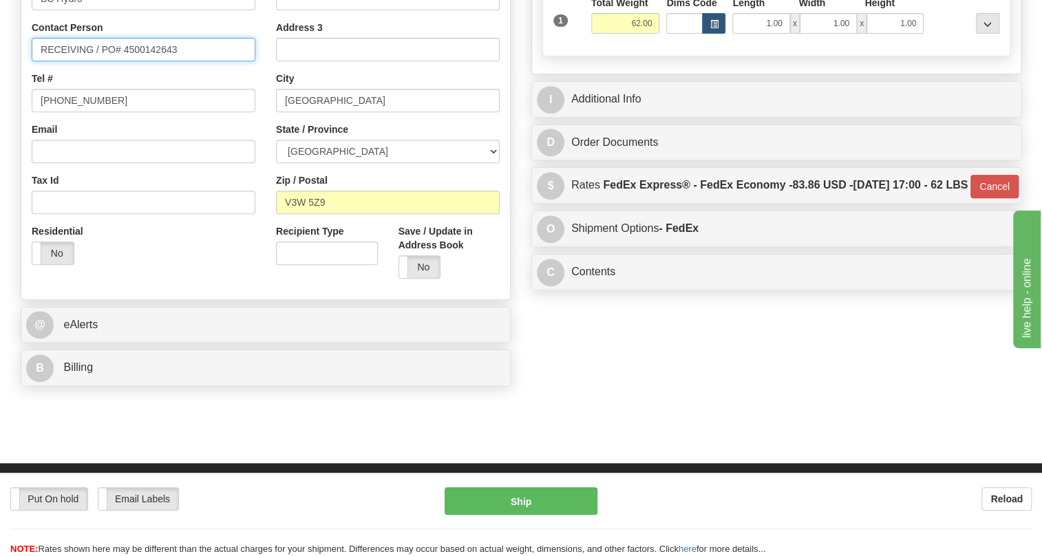
click at [43, 61] on input "RECEIVING / PO# 4500142643" at bounding box center [144, 49] width 224 height 23
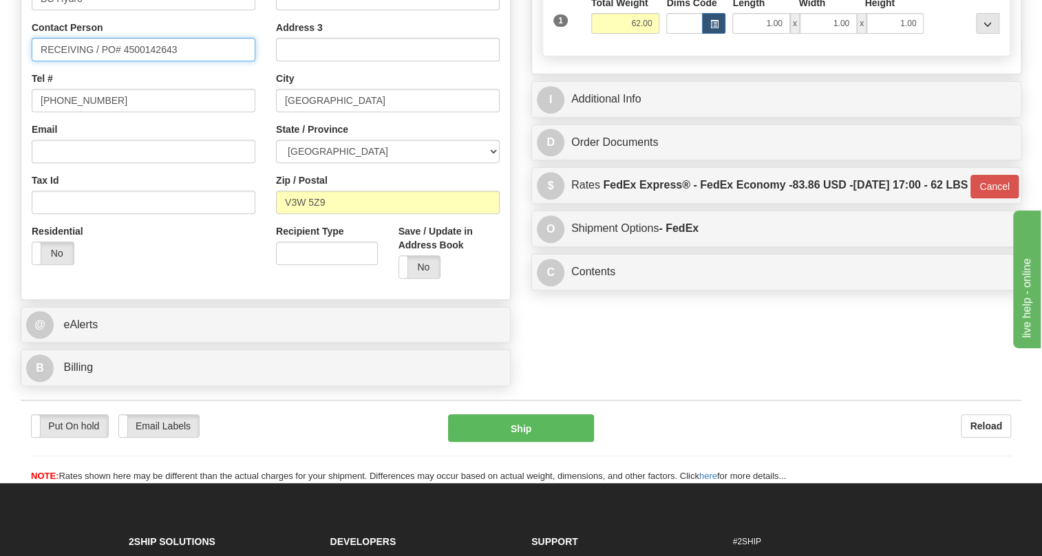
click at [94, 61] on input "RECEIVING / PO# 4500142643" at bounding box center [144, 49] width 224 height 23
paste input "[PERSON_NAME]"
type input "RECEIVING / [PERSON_NAME] / PO# 4500142643"
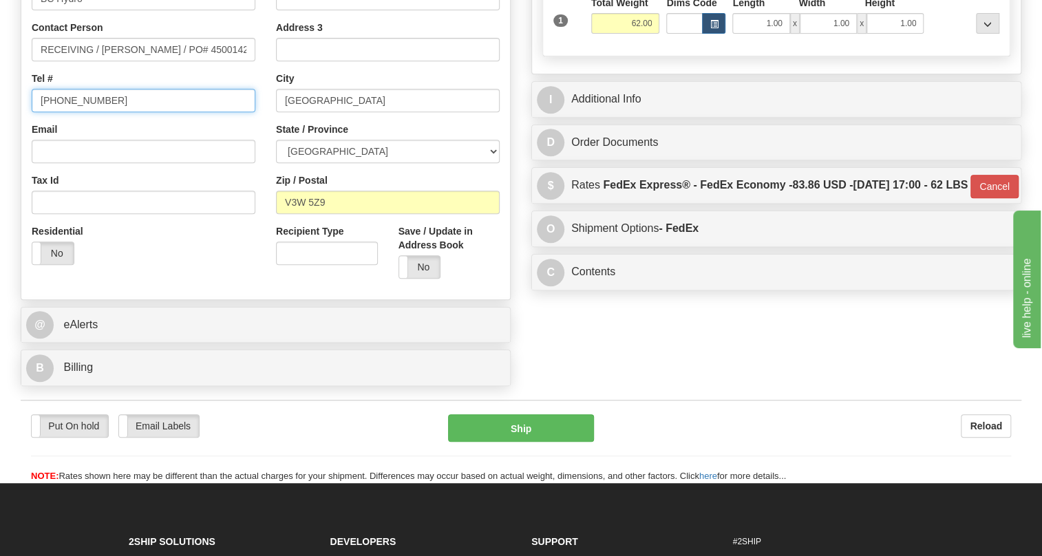
click at [87, 112] on input "[PHONE_NUMBER]" at bounding box center [144, 100] width 224 height 23
paste input "[PHONE_NUMBER]"
type input "[PHONE_NUMBER]"
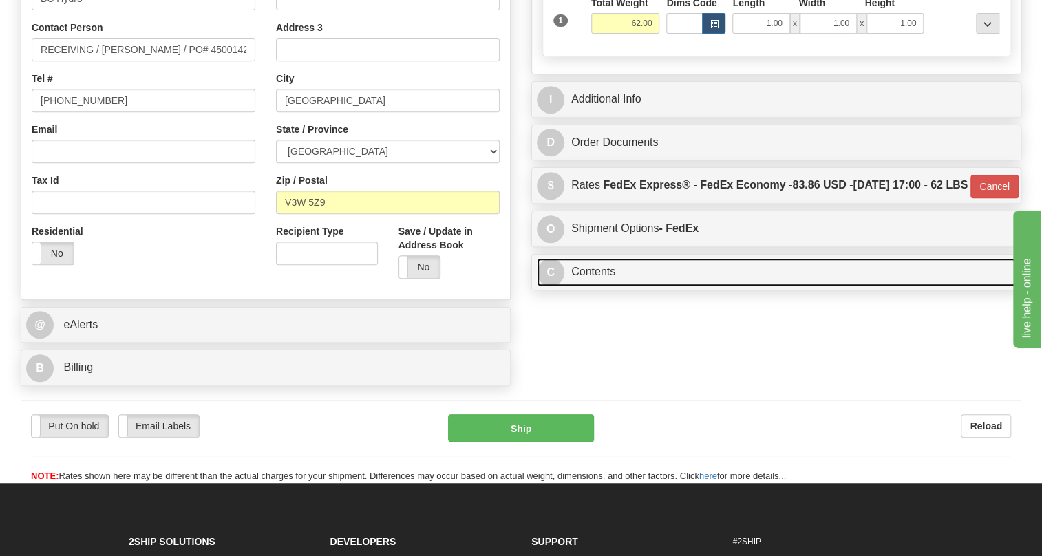
click at [597, 286] on link "C Contents" at bounding box center [776, 272] width 479 height 28
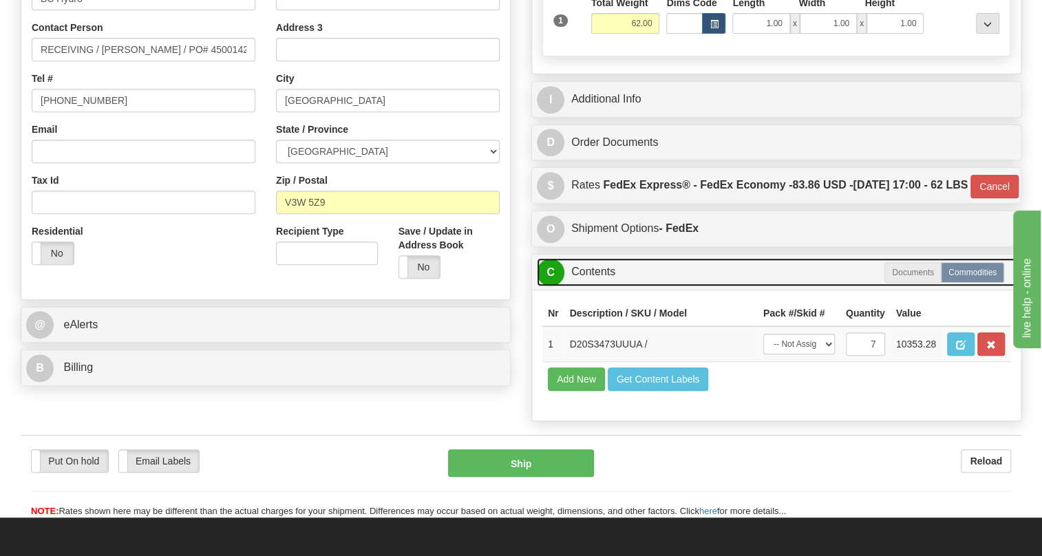
click at [597, 286] on link "C Contents" at bounding box center [776, 272] width 479 height 28
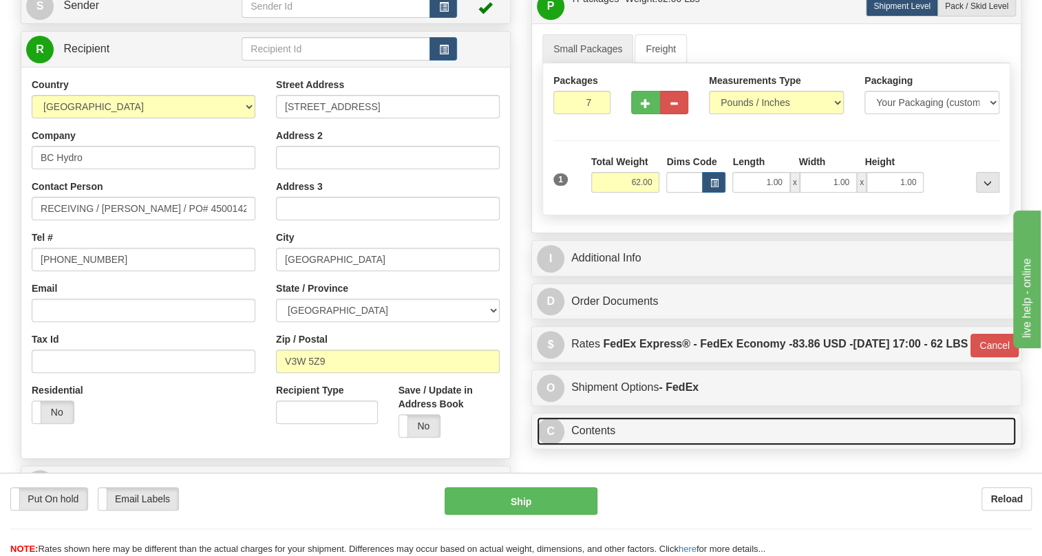
scroll to position [125, 0]
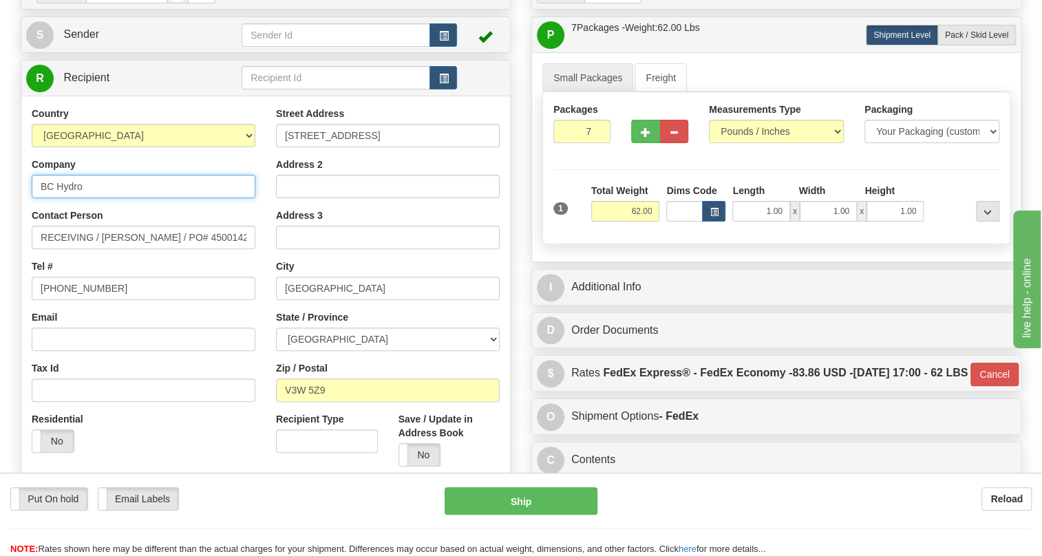
drag, startPoint x: 83, startPoint y: 218, endPoint x: 68, endPoint y: 229, distance: 18.2
click at [68, 198] on input "BC Hydro" at bounding box center [144, 186] width 224 height 23
type input "BC HYDRO"
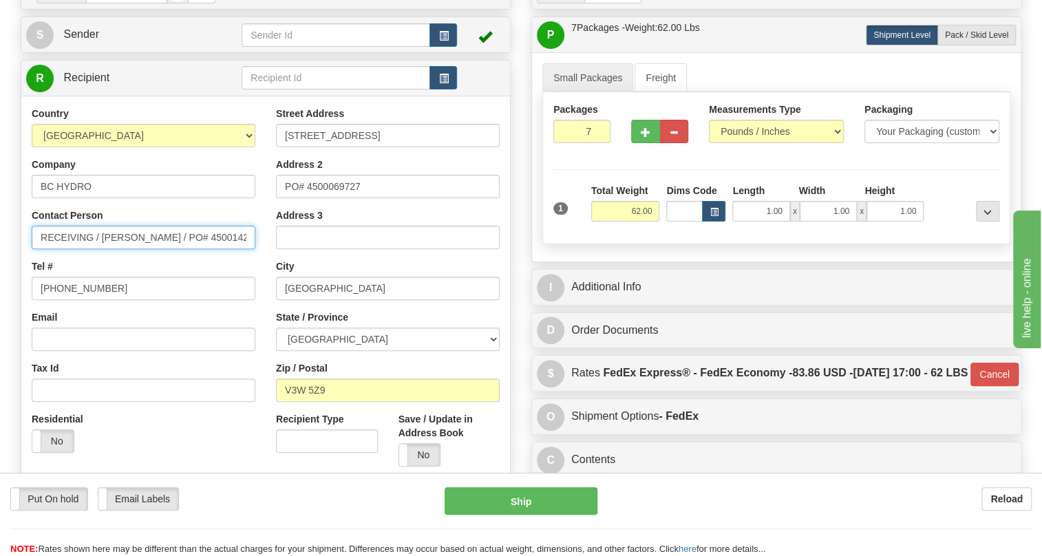
scroll to position [0, 0]
drag, startPoint x: 246, startPoint y: 269, endPoint x: 193, endPoint y: 271, distance: 53.1
click at [193, 249] on input "RECEIVING / [PERSON_NAME] / PO# 4500142643" at bounding box center [144, 237] width 224 height 23
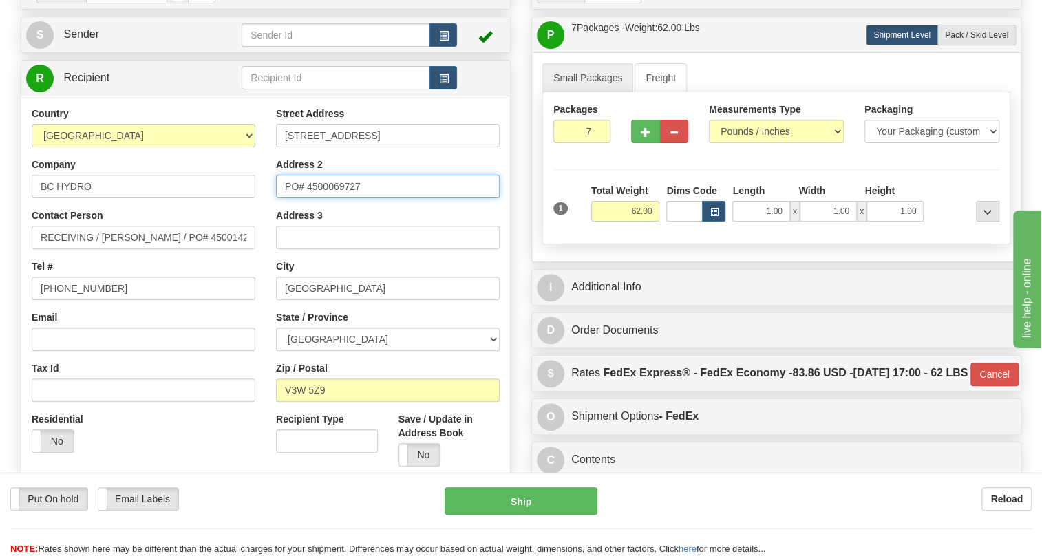
click at [334, 198] on input "PO# 4500069727" at bounding box center [388, 186] width 224 height 23
paste input "142643"
type input "PO# 4500142643"
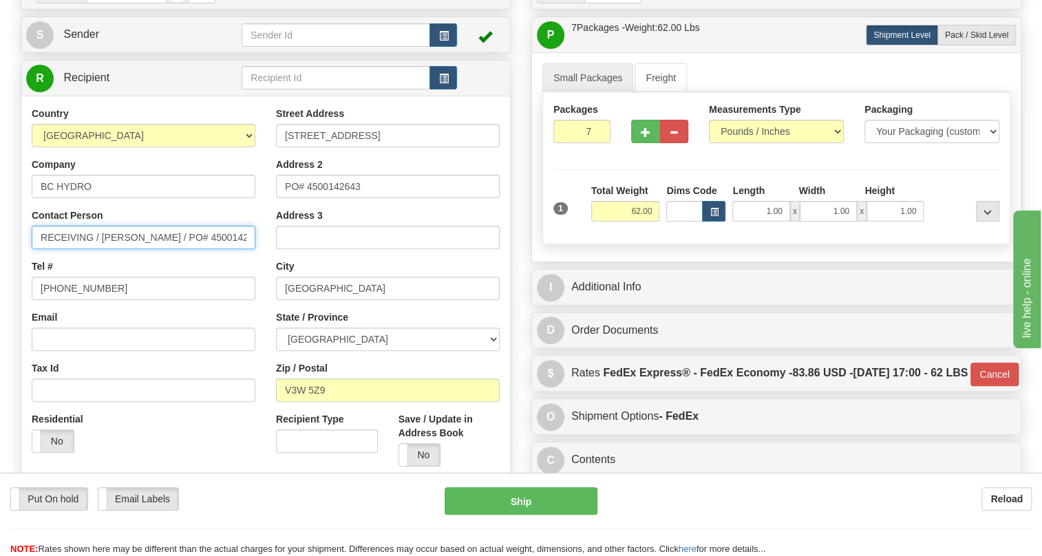
drag, startPoint x: 246, startPoint y: 269, endPoint x: 163, endPoint y: 265, distance: 83.4
click at [163, 249] on input "RECEIVING / [PERSON_NAME] / PO# 4500142643" at bounding box center [144, 237] width 224 height 23
type input "RECEIVING / [PERSON_NAME]"
click at [227, 299] on div "Tel # [PHONE_NUMBER]" at bounding box center [144, 280] width 224 height 41
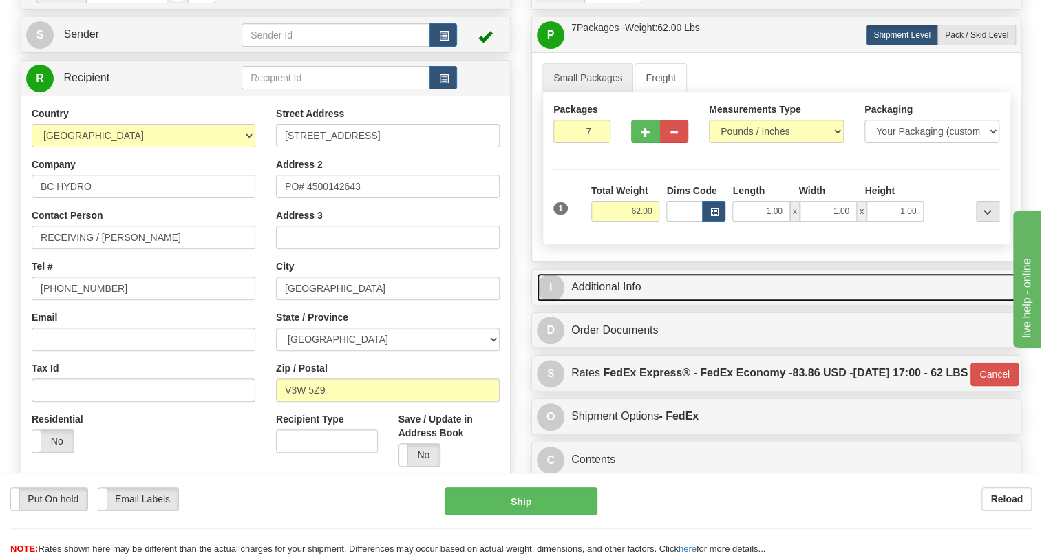
click at [629, 302] on link "I Additional Info" at bounding box center [776, 287] width 479 height 28
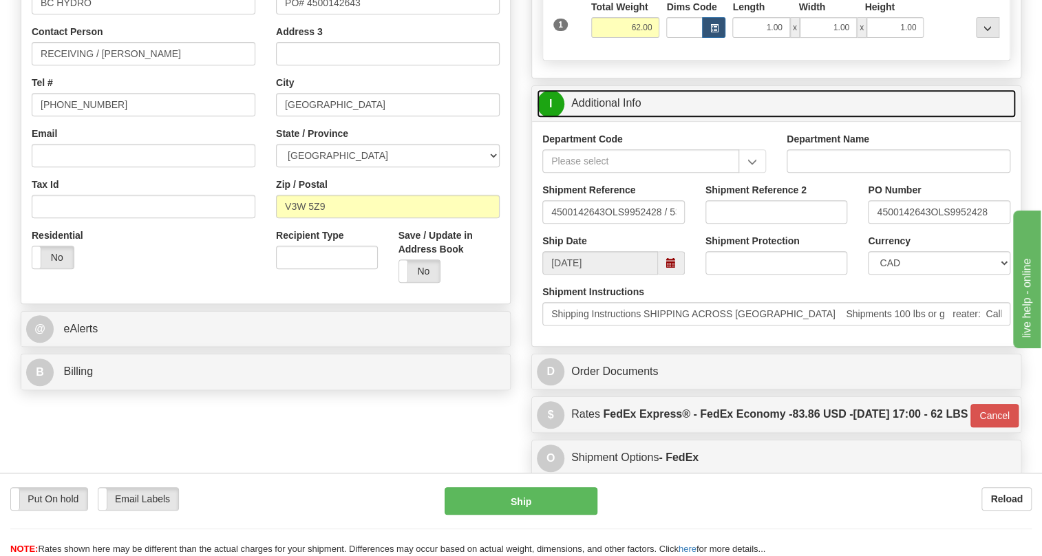
scroll to position [313, 0]
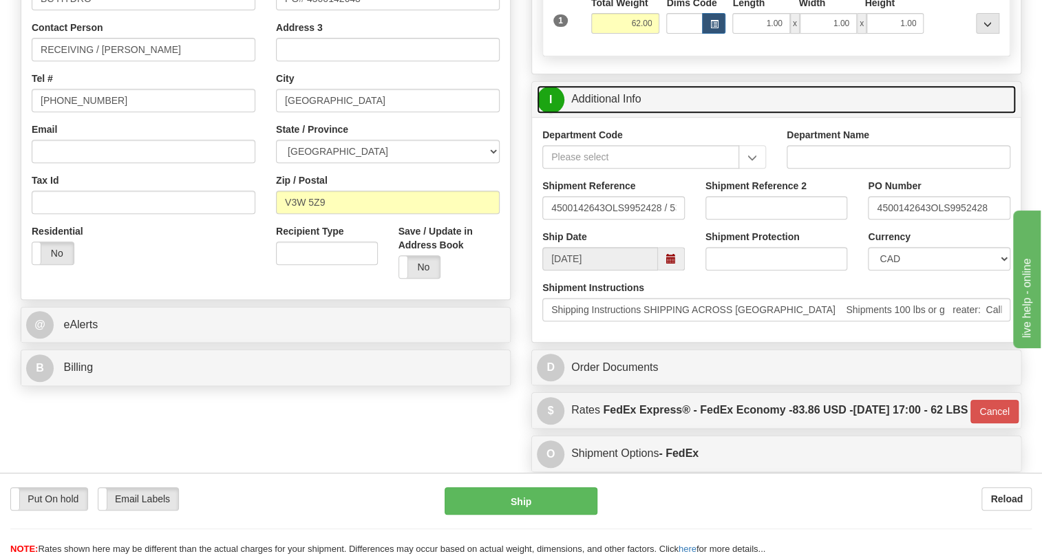
click at [623, 114] on link "I Additional Info" at bounding box center [776, 99] width 479 height 28
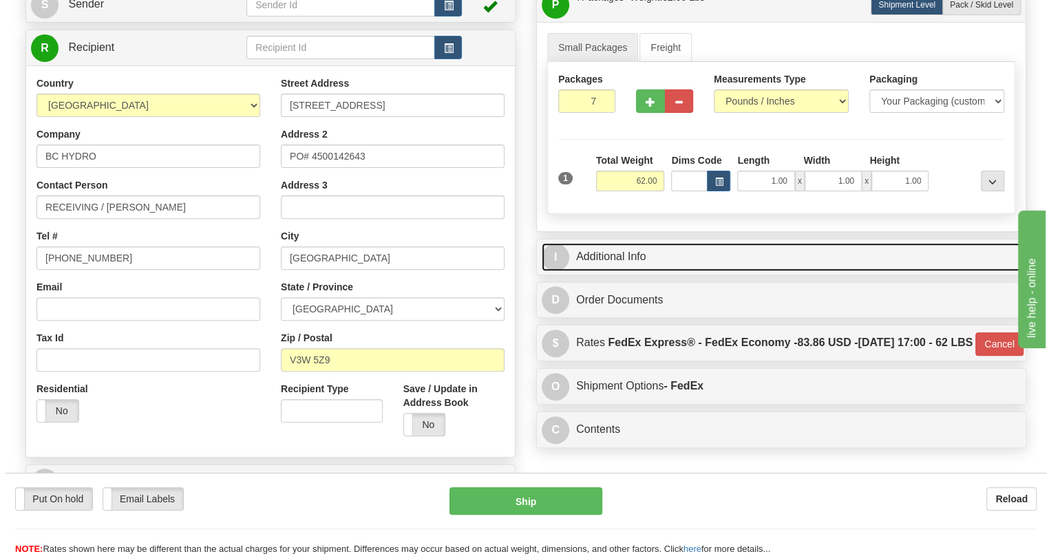
scroll to position [125, 0]
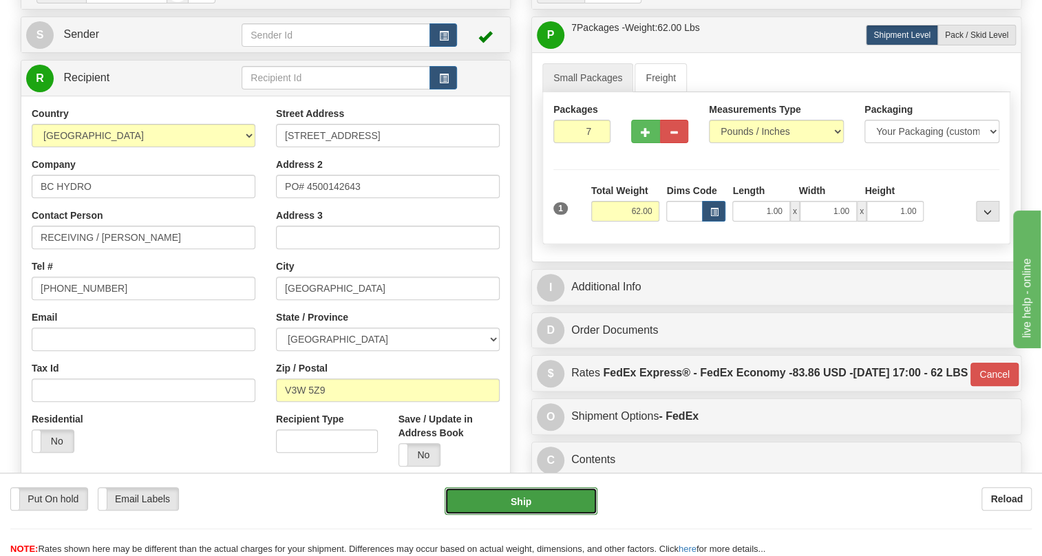
click at [518, 502] on button "Ship" at bounding box center [521, 501] width 153 height 28
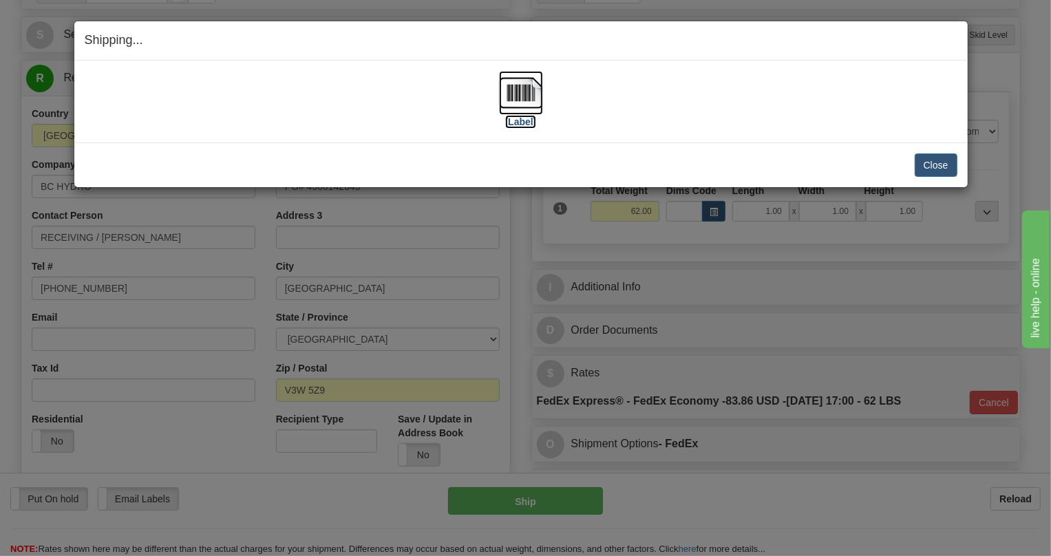
click at [532, 98] on img at bounding box center [521, 93] width 44 height 44
